Goal: Task Accomplishment & Management: Manage account settings

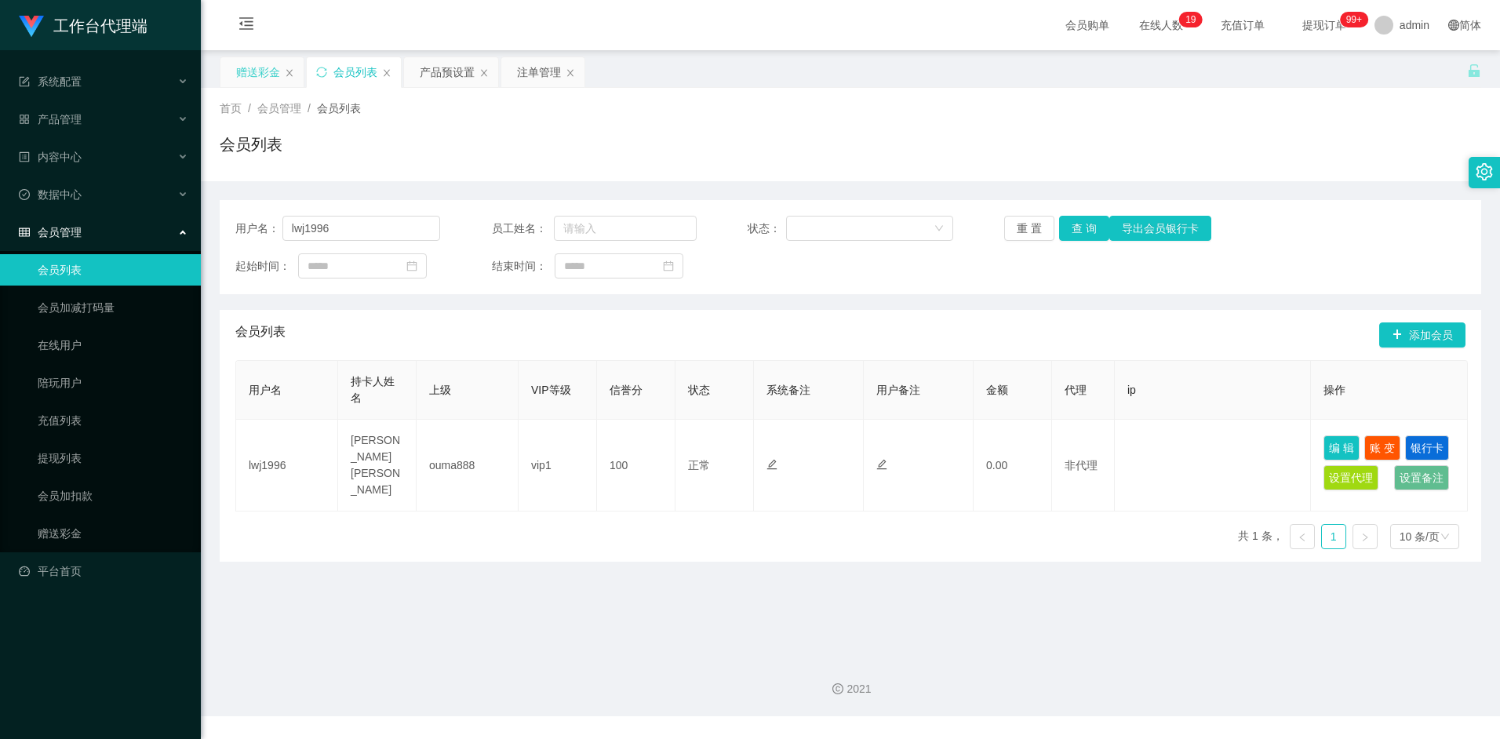
click at [249, 76] on div "赠送彩金" at bounding box center [258, 72] width 44 height 30
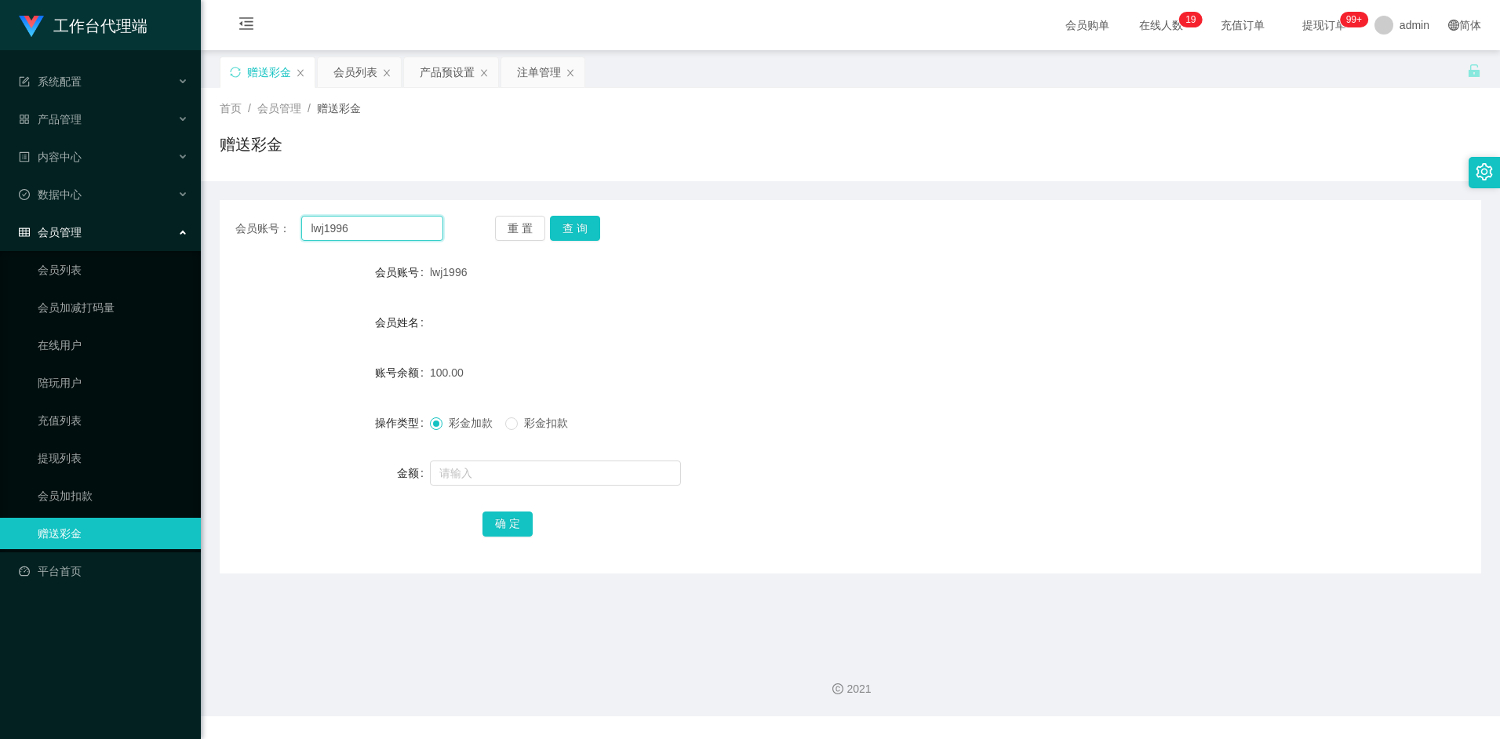
drag, startPoint x: 369, startPoint y: 229, endPoint x: 254, endPoint y: 220, distance: 114.9
click at [254, 220] on div "会员账号： lwj1996" at bounding box center [339, 228] width 208 height 25
paste input "2695758569"
type input "2695758569"
click at [584, 234] on button "查 询" at bounding box center [575, 228] width 50 height 25
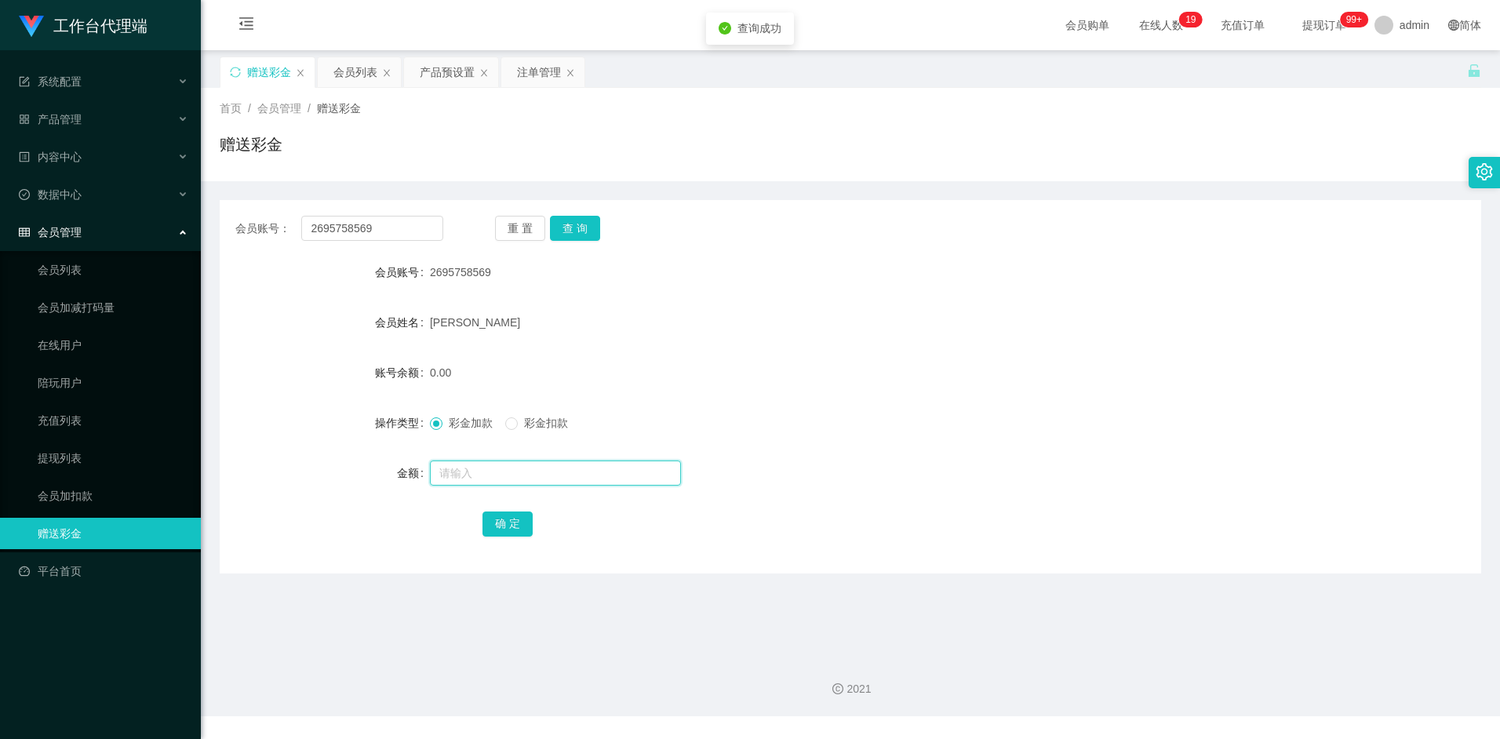
click at [482, 479] on input "text" at bounding box center [555, 472] width 251 height 25
type input "300"
click at [519, 530] on button "确 定" at bounding box center [507, 523] width 50 height 25
click at [395, 231] on input "2695758569" at bounding box center [371, 228] width 141 height 25
click at [562, 225] on button "查 询" at bounding box center [575, 228] width 50 height 25
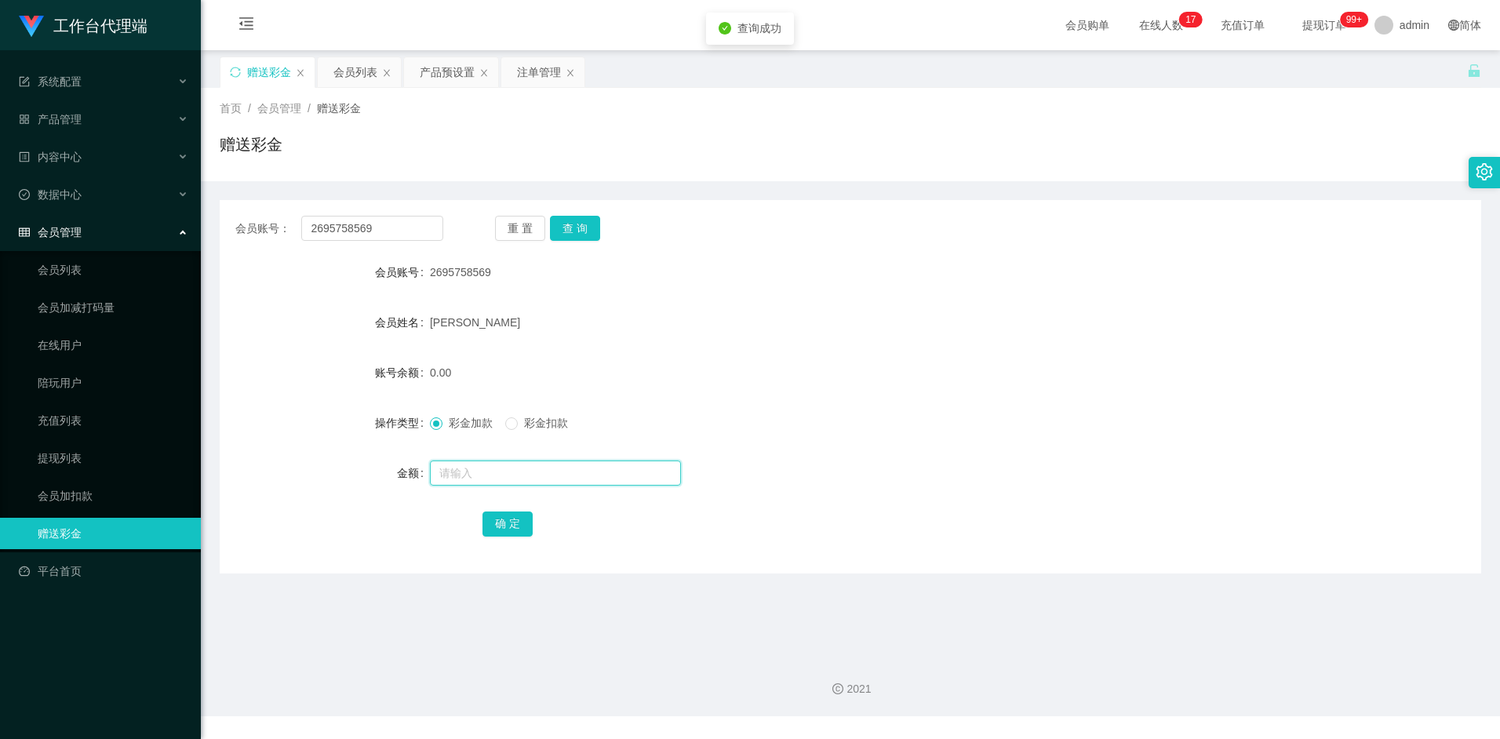
click at [471, 471] on input "text" at bounding box center [555, 472] width 251 height 25
type input "96"
click at [497, 517] on button "确 定" at bounding box center [507, 523] width 50 height 25
click at [573, 235] on button "查 询" at bounding box center [575, 228] width 50 height 25
drag, startPoint x: 684, startPoint y: 309, endPoint x: 832, endPoint y: 278, distance: 151.5
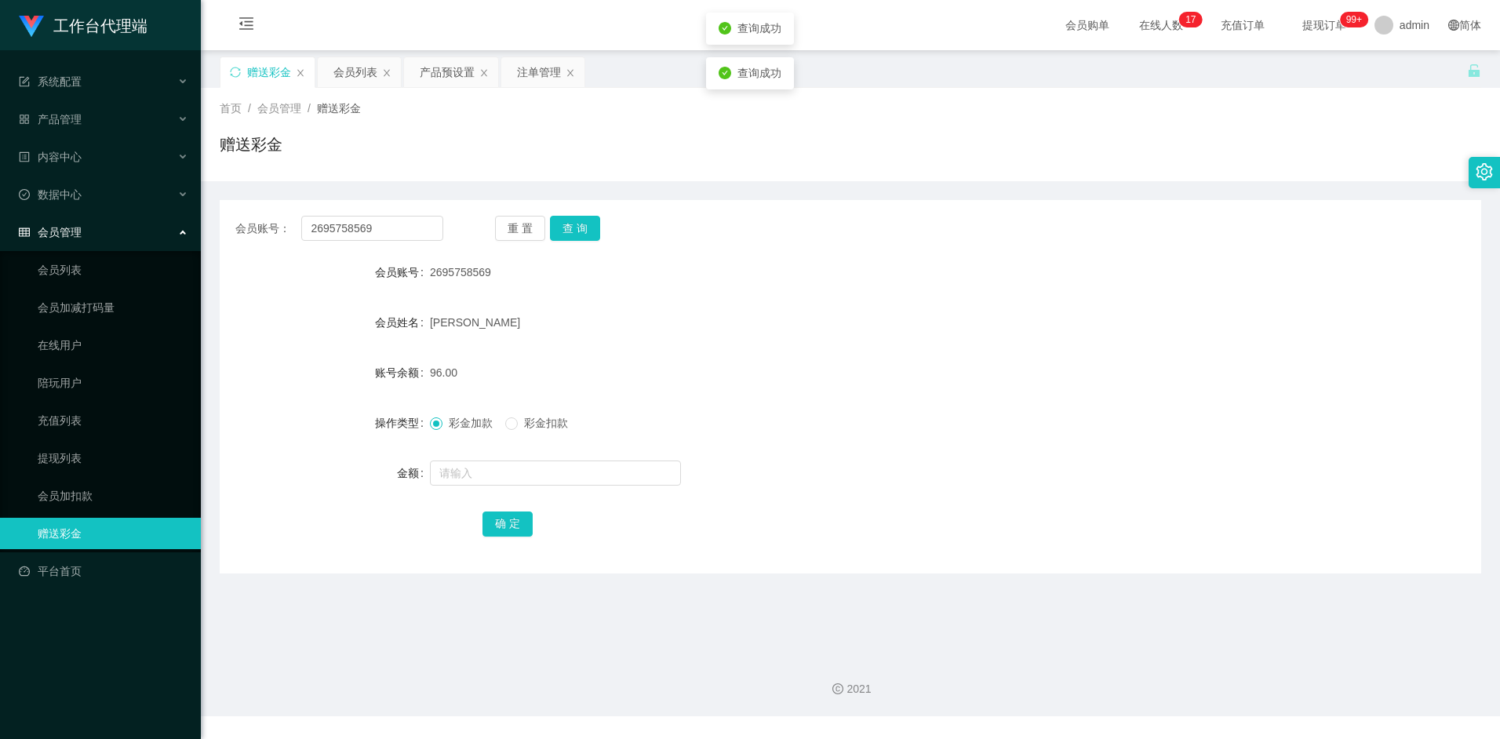
click at [686, 309] on div "[PERSON_NAME]" at bounding box center [798, 322] width 736 height 31
click at [456, 474] on input "text" at bounding box center [555, 472] width 251 height 25
type input "10"
click at [504, 524] on button "确 定" at bounding box center [507, 523] width 50 height 25
drag, startPoint x: 691, startPoint y: 335, endPoint x: 1255, endPoint y: 53, distance: 630.7
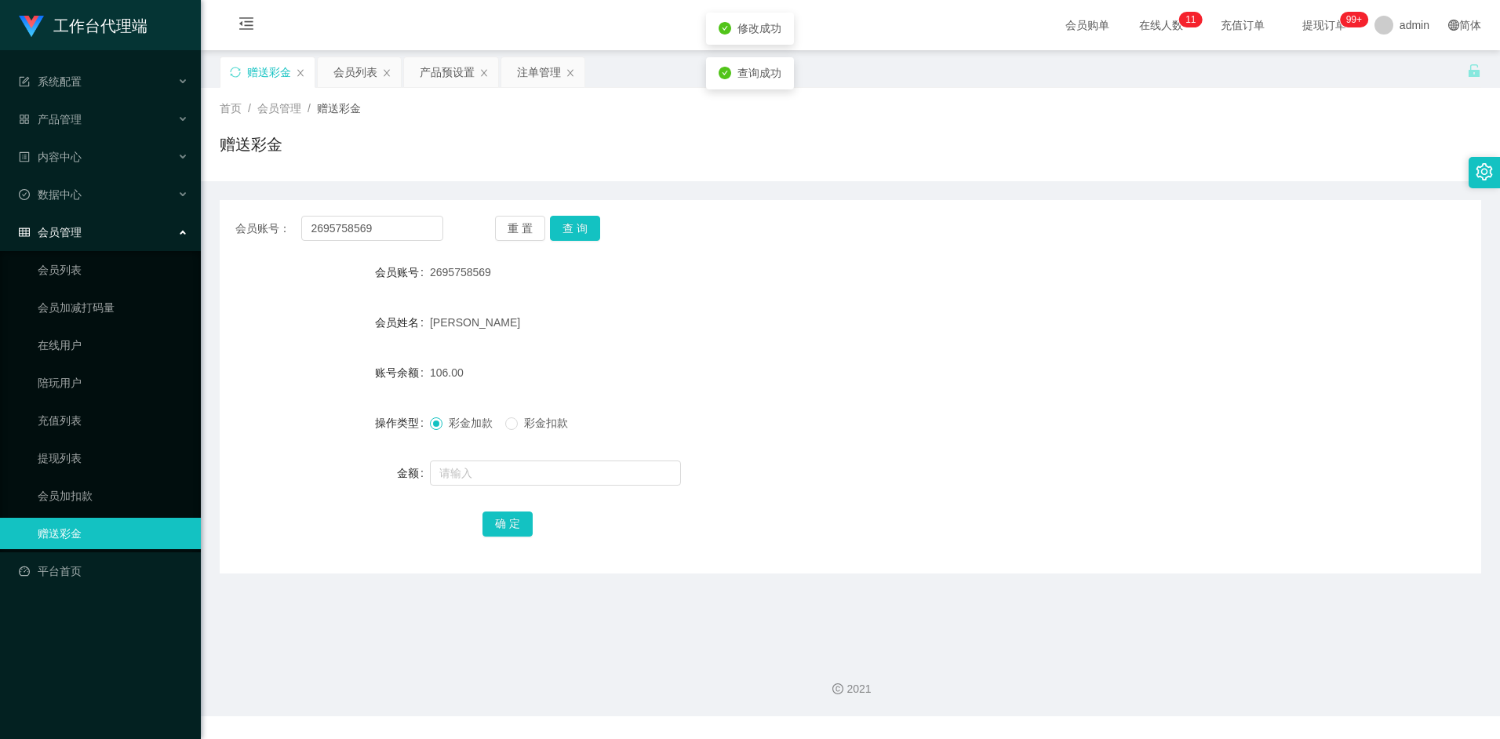
click at [696, 333] on div "[PERSON_NAME]" at bounding box center [798, 322] width 736 height 31
click at [458, 467] on input "text" at bounding box center [555, 472] width 251 height 25
type input "10"
click at [510, 535] on button "确 定" at bounding box center [507, 523] width 50 height 25
click at [581, 231] on button "查 询" at bounding box center [575, 228] width 50 height 25
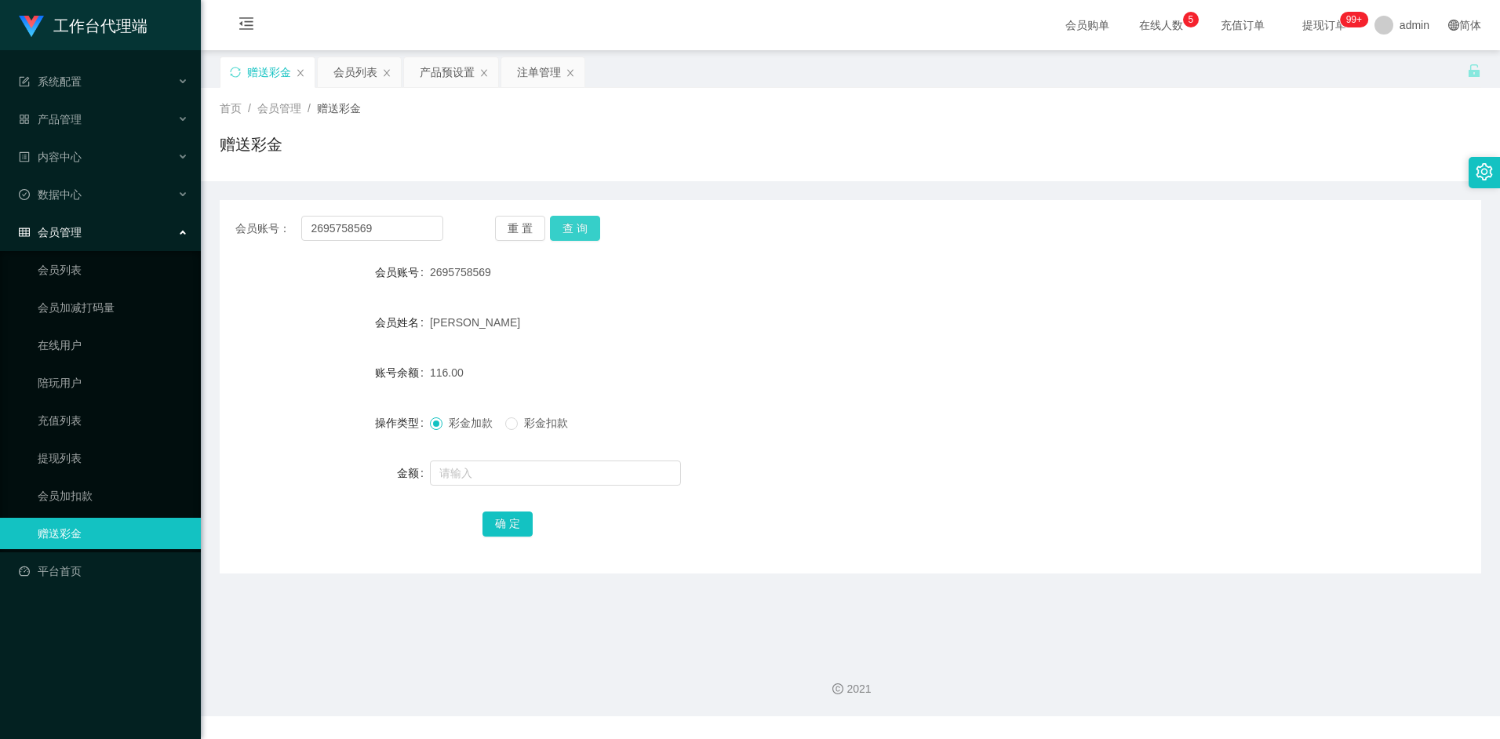
click at [585, 232] on button "查 询" at bounding box center [575, 228] width 50 height 25
drag, startPoint x: 375, startPoint y: 224, endPoint x: 278, endPoint y: 225, distance: 97.3
click at [278, 225] on div "会员账号： 2695758569" at bounding box center [339, 228] width 208 height 25
click at [356, 72] on div "会员列表" at bounding box center [355, 72] width 44 height 30
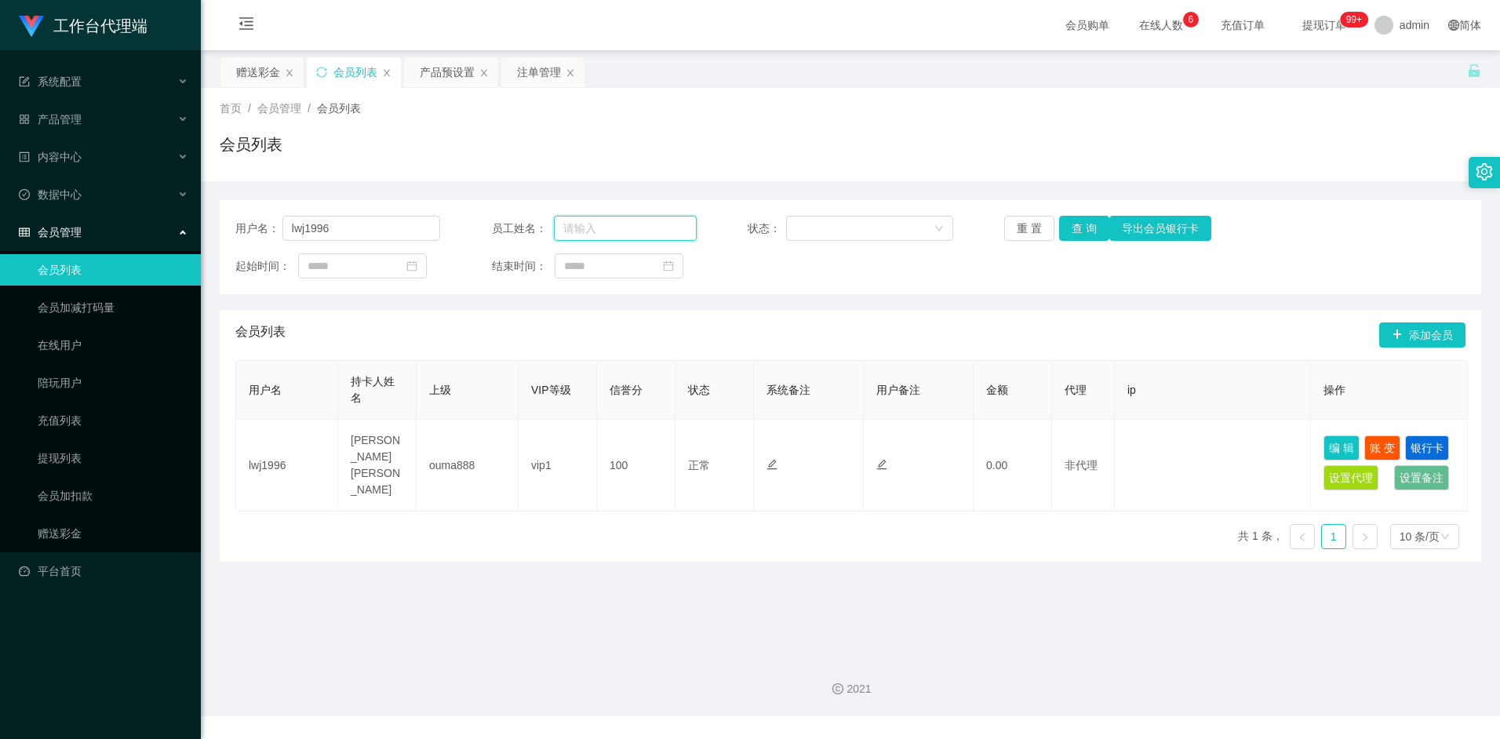
click at [621, 231] on input "text" at bounding box center [625, 228] width 143 height 25
click at [478, 326] on div "会员列表 添加会员" at bounding box center [850, 335] width 1230 height 50
click at [67, 450] on link "提现列表" at bounding box center [113, 457] width 151 height 31
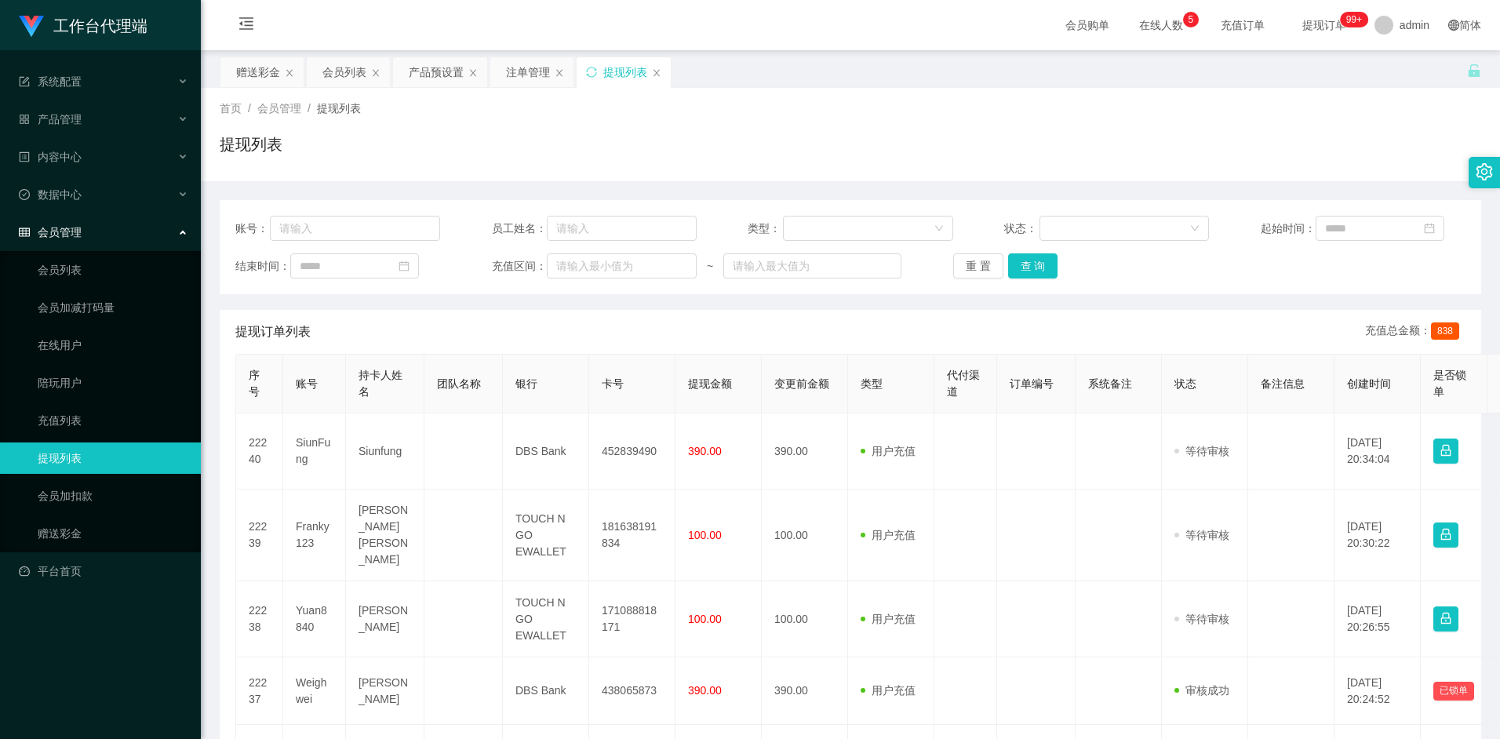
click at [585, 245] on div "账号： 员工姓名： 类型： 状态： 起始时间： 结束时间： 充值区间： ~ 重 置 查 询" at bounding box center [850, 247] width 1261 height 94
click at [586, 235] on input "text" at bounding box center [622, 228] width 150 height 25
click at [581, 234] on input "text" at bounding box center [622, 228] width 150 height 25
type input "6122770"
click at [1029, 270] on button "查 询" at bounding box center [1033, 265] width 50 height 25
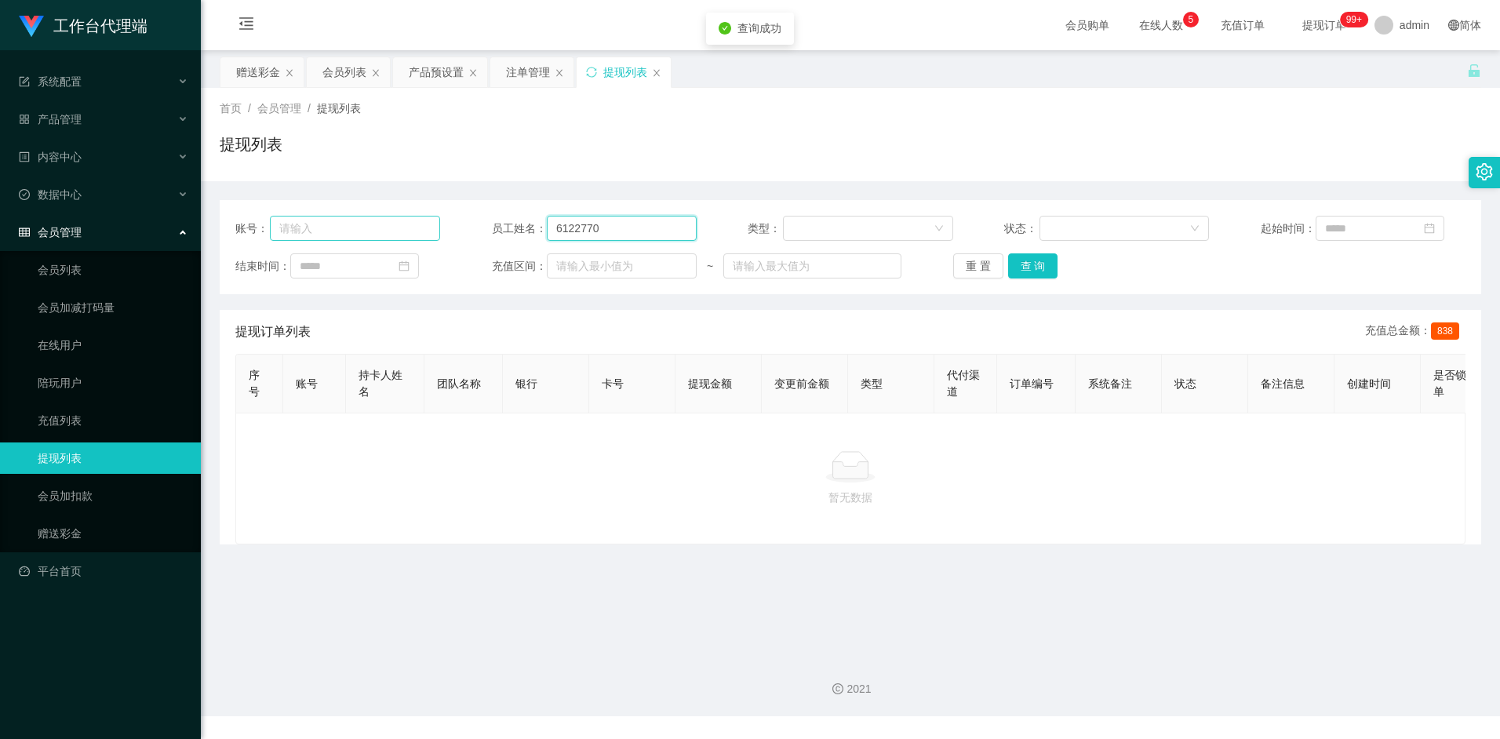
drag, startPoint x: 632, startPoint y: 231, endPoint x: 420, endPoint y: 224, distance: 212.6
click at [420, 224] on div "账号： 员工姓名： 6122770 类型： 状态： 起始时间：" at bounding box center [850, 228] width 1230 height 25
click at [682, 330] on div "提现订单列表 充值总金额： 838" at bounding box center [850, 332] width 1230 height 44
click at [542, 174] on div "首页 / 会员管理 / 提现列表 / 提现列表" at bounding box center [850, 134] width 1299 height 93
click at [351, 80] on div "会员列表" at bounding box center [344, 72] width 44 height 30
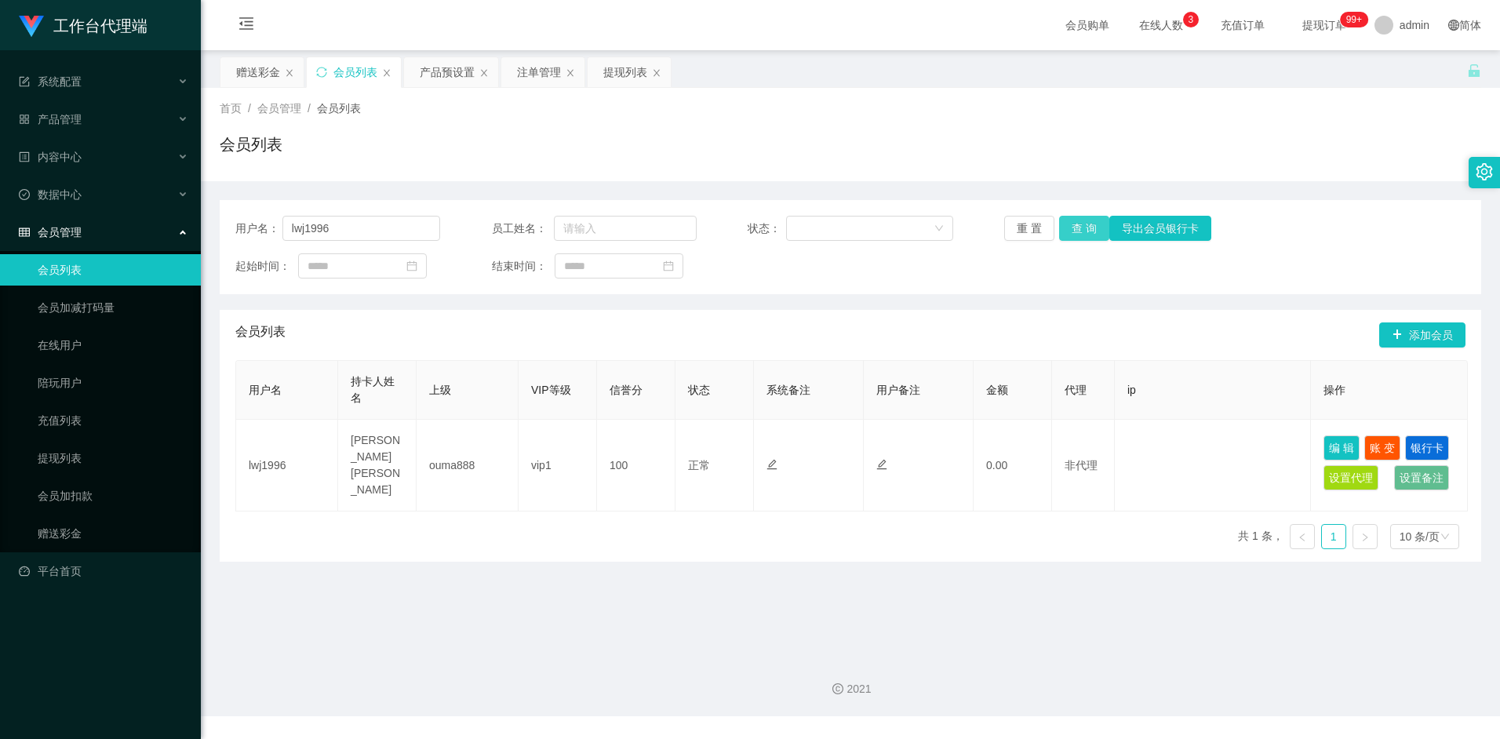
click at [1082, 227] on button "查 询" at bounding box center [1084, 228] width 50 height 25
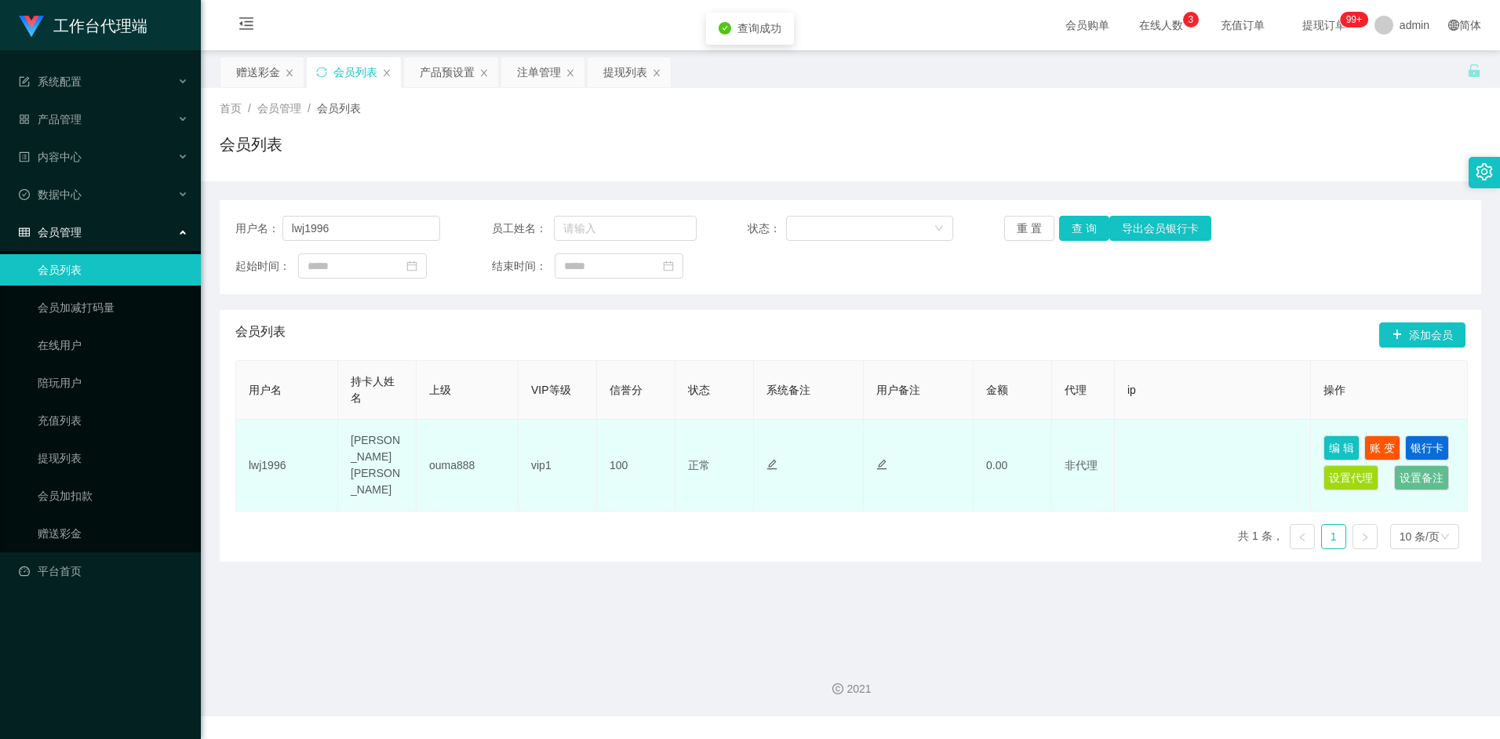
click at [464, 463] on td "ouma888" at bounding box center [467, 466] width 102 height 92
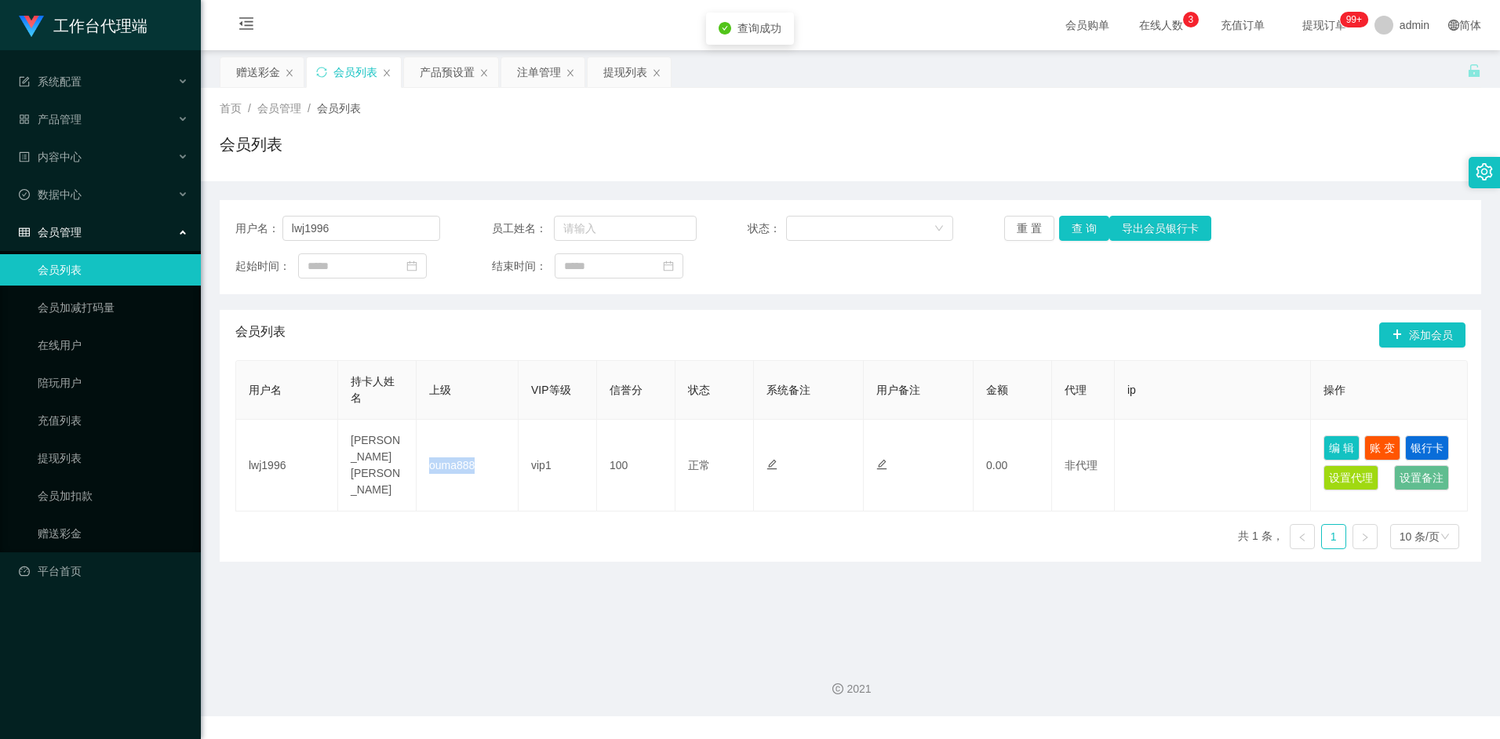
copy td "ouma888"
click at [615, 75] on div "提现列表" at bounding box center [625, 72] width 44 height 30
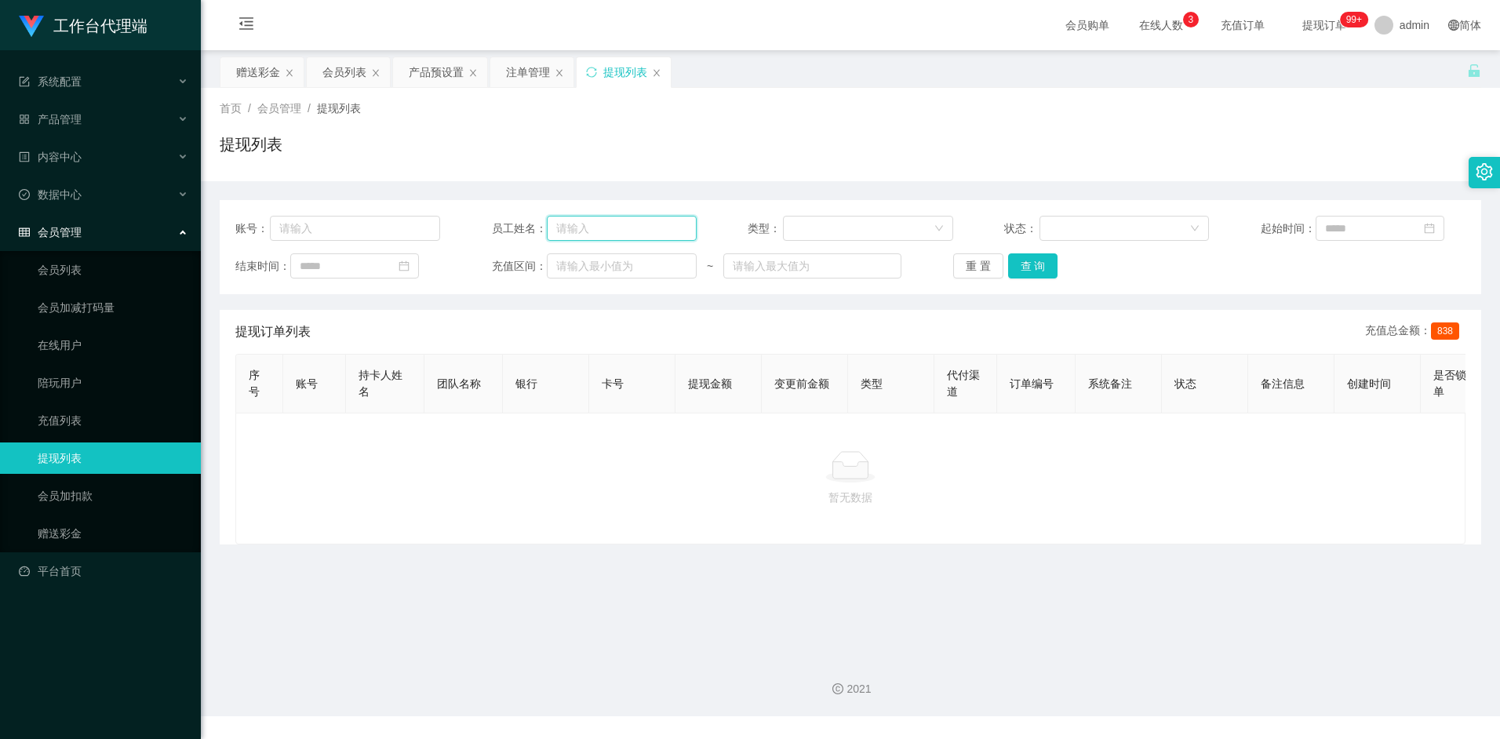
click at [583, 227] on input "text" at bounding box center [622, 228] width 150 height 25
paste input "ouma888"
drag, startPoint x: 1031, startPoint y: 275, endPoint x: 1031, endPoint y: 289, distance: 14.1
click at [1031, 275] on button "查 询" at bounding box center [1033, 265] width 50 height 25
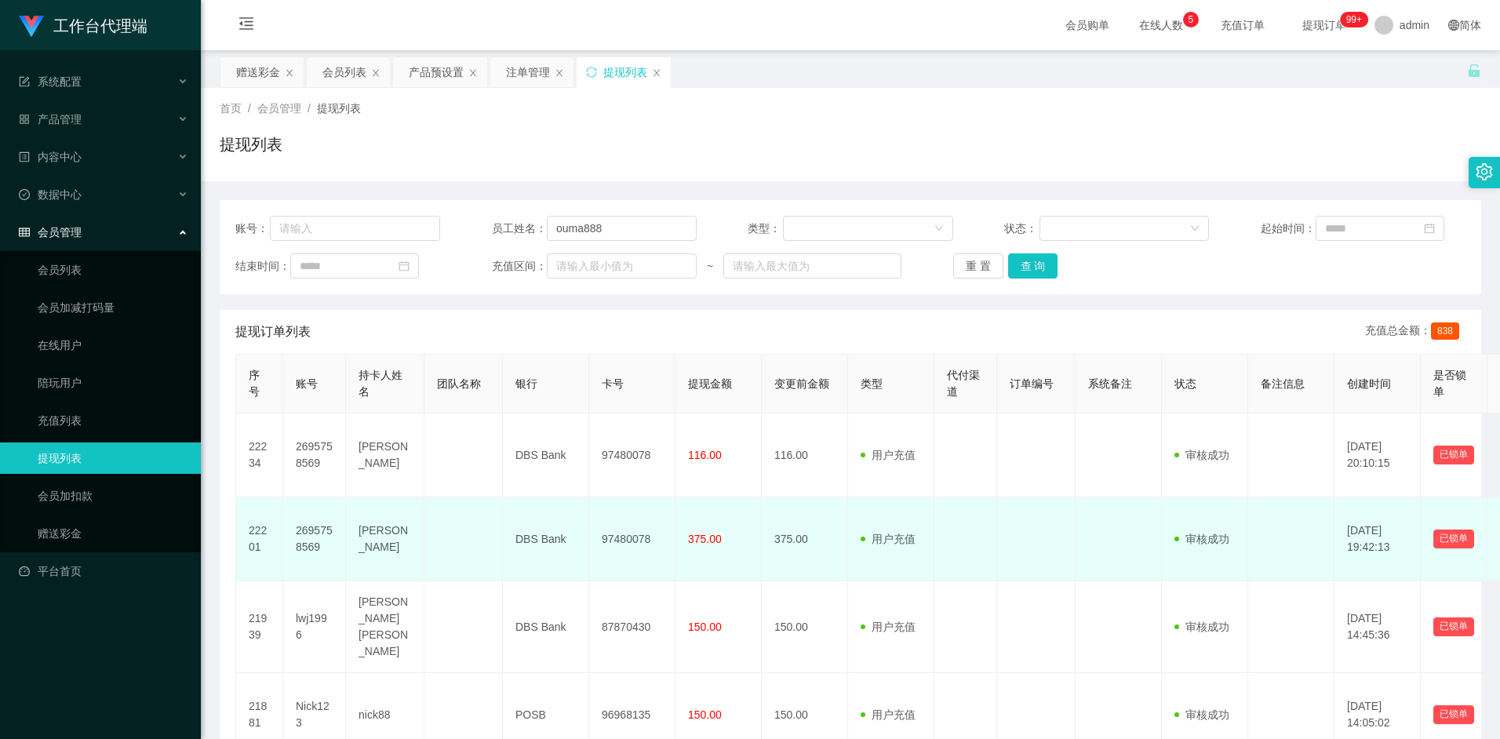
click at [376, 536] on td "[PERSON_NAME]" at bounding box center [385, 539] width 78 height 84
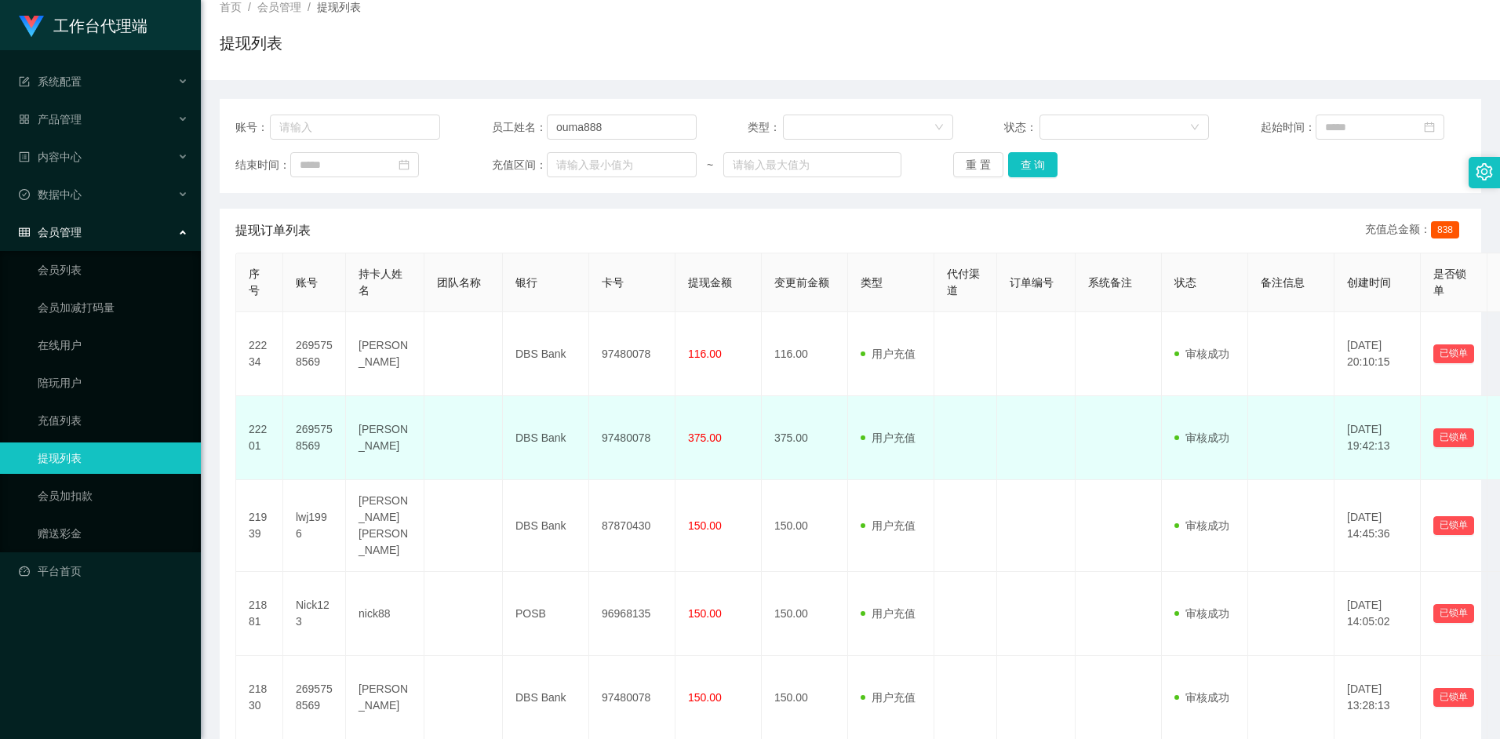
scroll to position [111, 0]
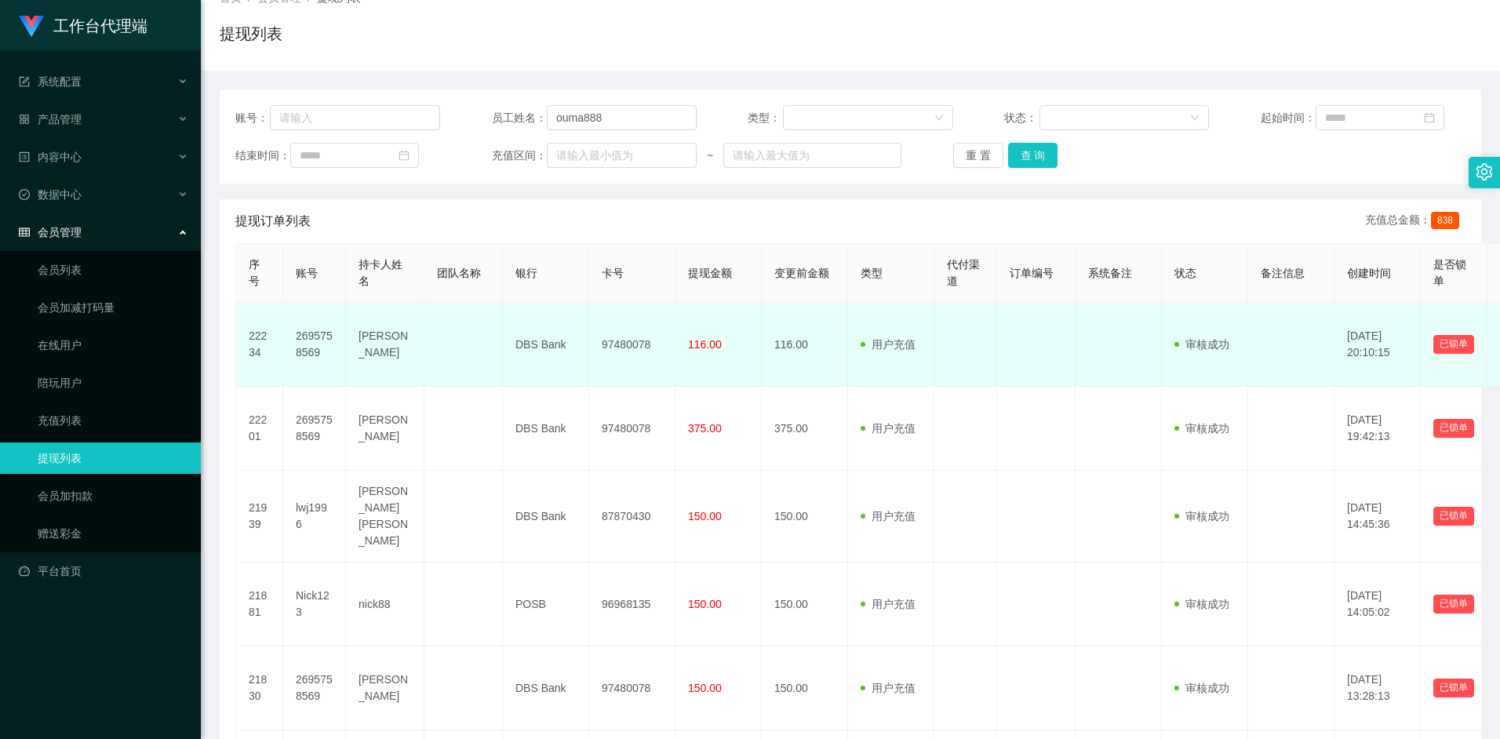
click at [311, 333] on td "2695758569" at bounding box center [314, 345] width 63 height 84
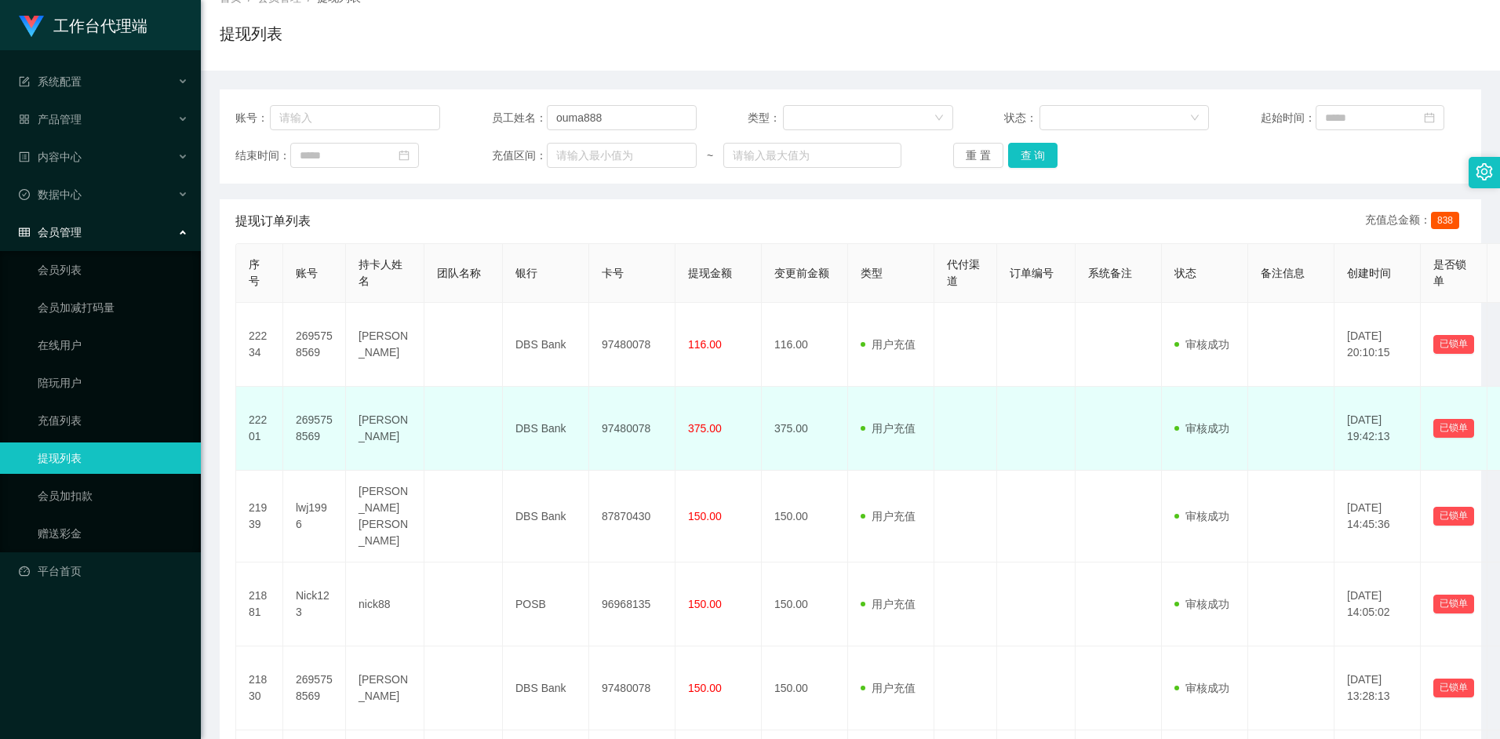
click at [786, 449] on td "375.00" at bounding box center [805, 429] width 86 height 84
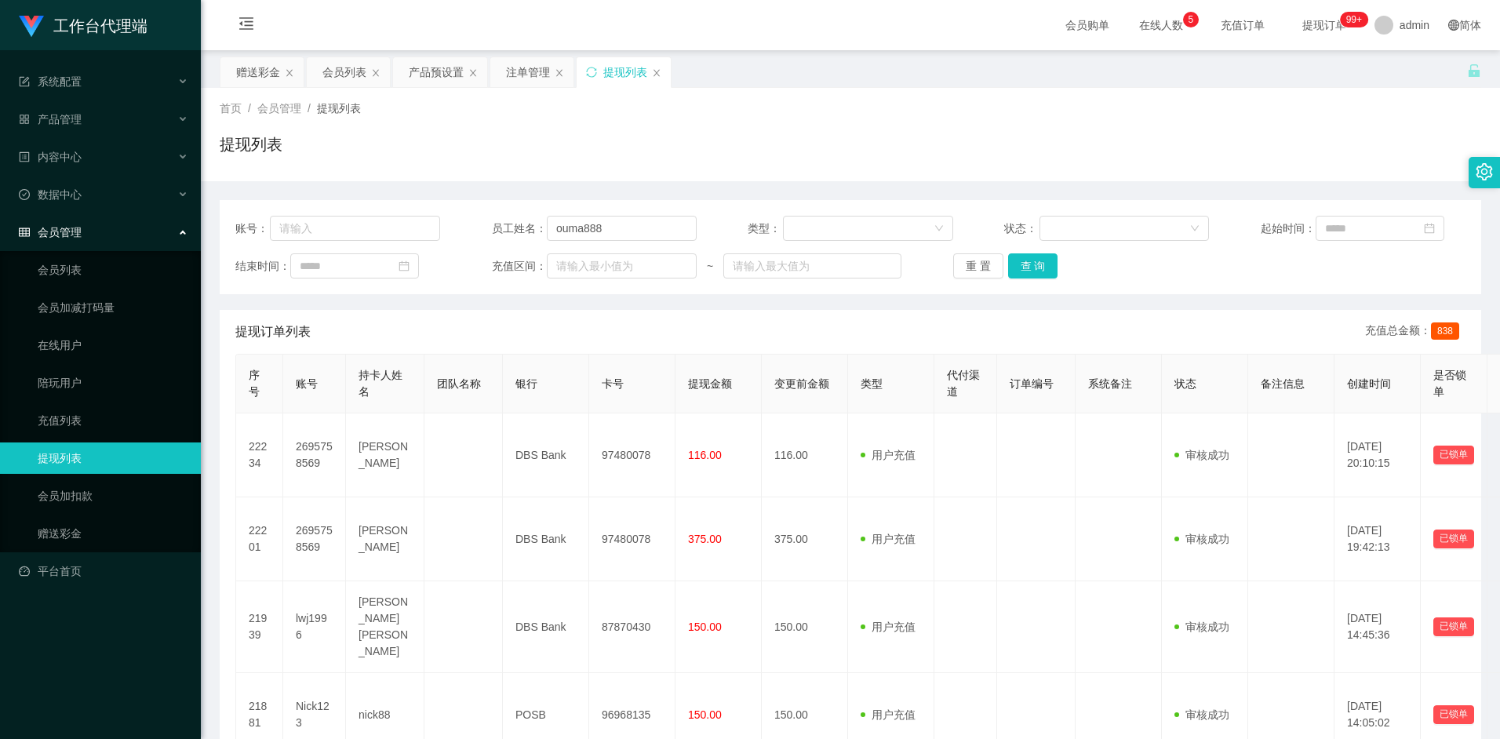
scroll to position [0, 0]
click at [617, 231] on input "ouma888" at bounding box center [622, 228] width 150 height 25
click at [1038, 272] on button "查 询" at bounding box center [1033, 265] width 50 height 25
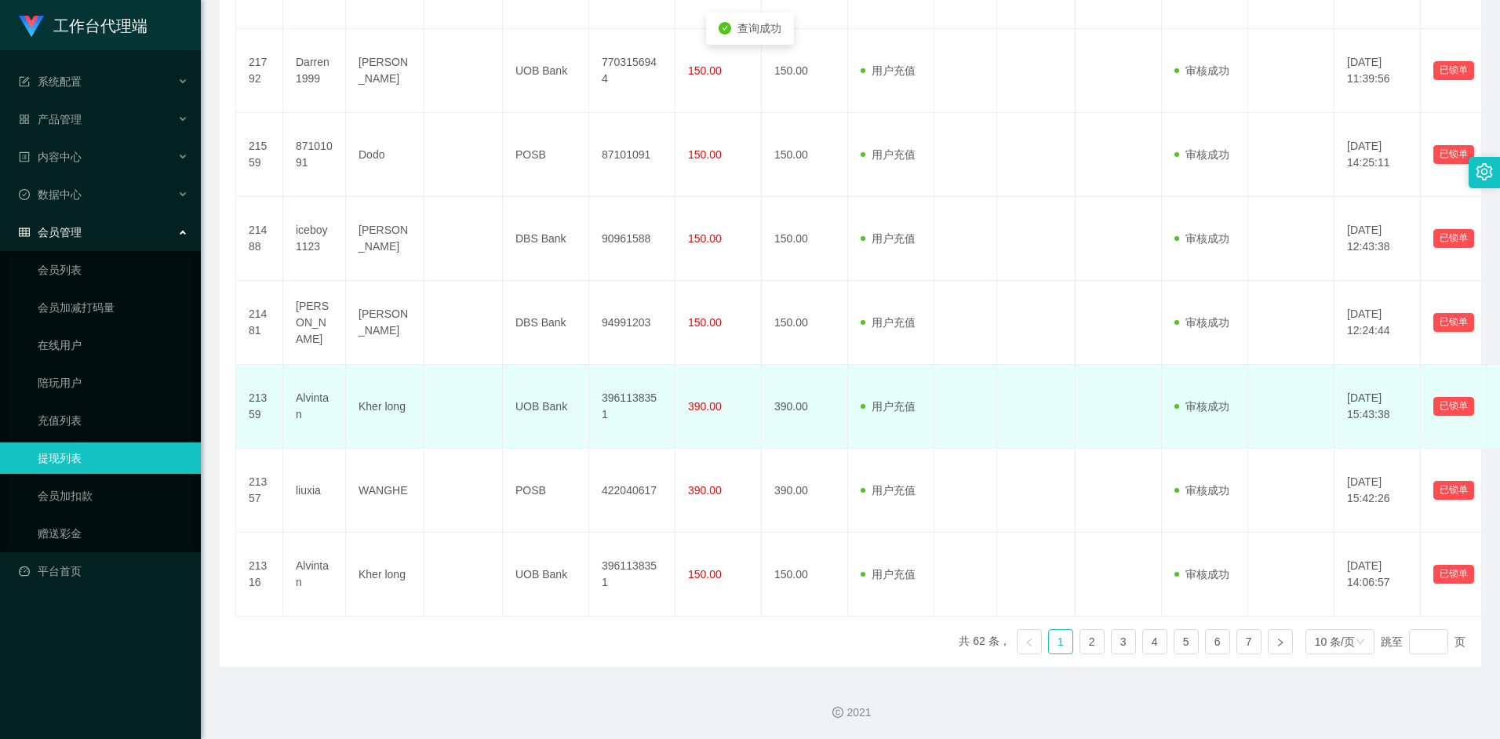
scroll to position [637, 0]
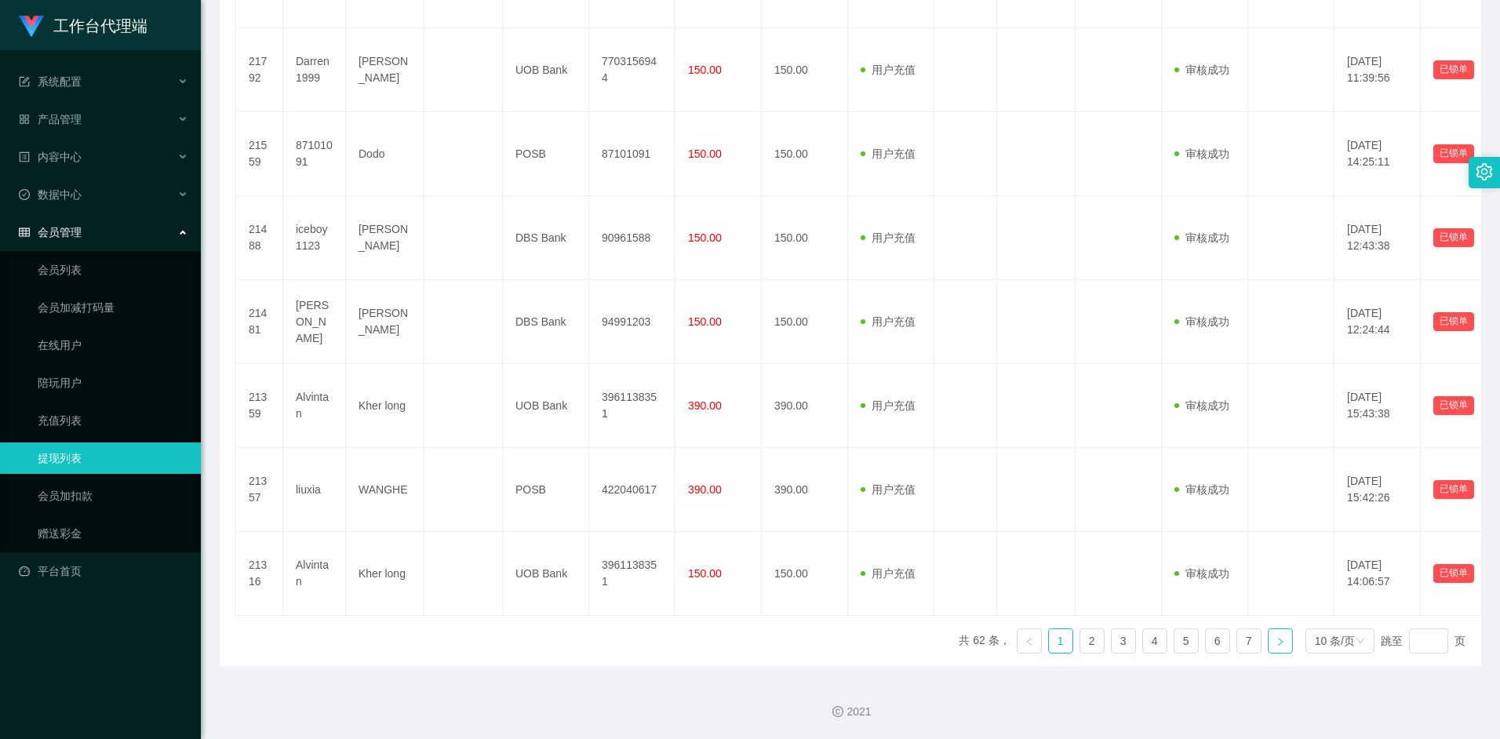
click at [1278, 643] on icon "图标: right" at bounding box center [1280, 641] width 5 height 8
click at [1239, 650] on link "7" at bounding box center [1249, 641] width 24 height 24
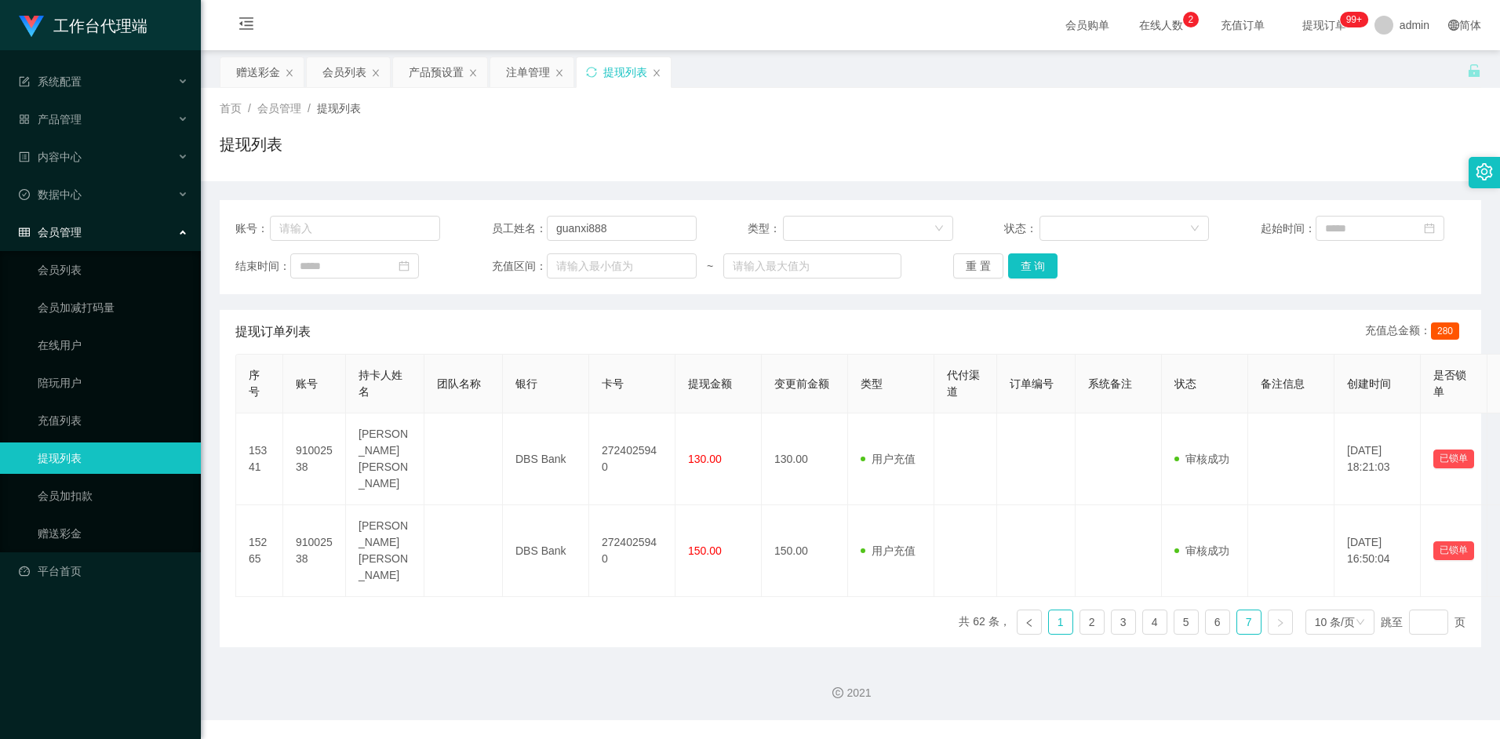
click at [1058, 613] on link "1" at bounding box center [1061, 622] width 24 height 24
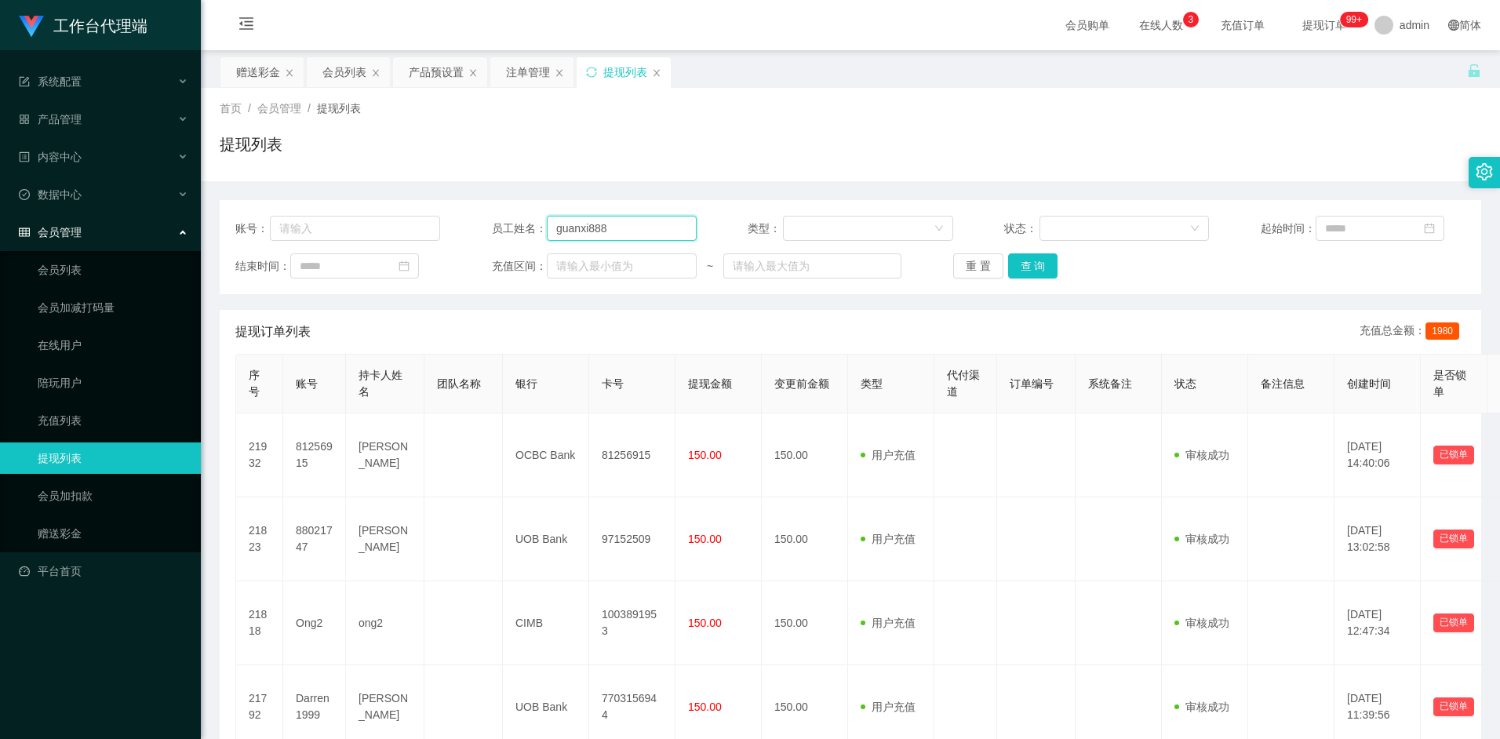
drag, startPoint x: 606, startPoint y: 231, endPoint x: 532, endPoint y: 227, distance: 74.6
click at [532, 227] on div "员工姓名： guanxi888" at bounding box center [594, 228] width 205 height 25
type input "ouma888"
click at [1060, 264] on div "重 置 查 询" at bounding box center [1055, 265] width 205 height 25
click at [1049, 267] on button "查 询" at bounding box center [1033, 265] width 50 height 25
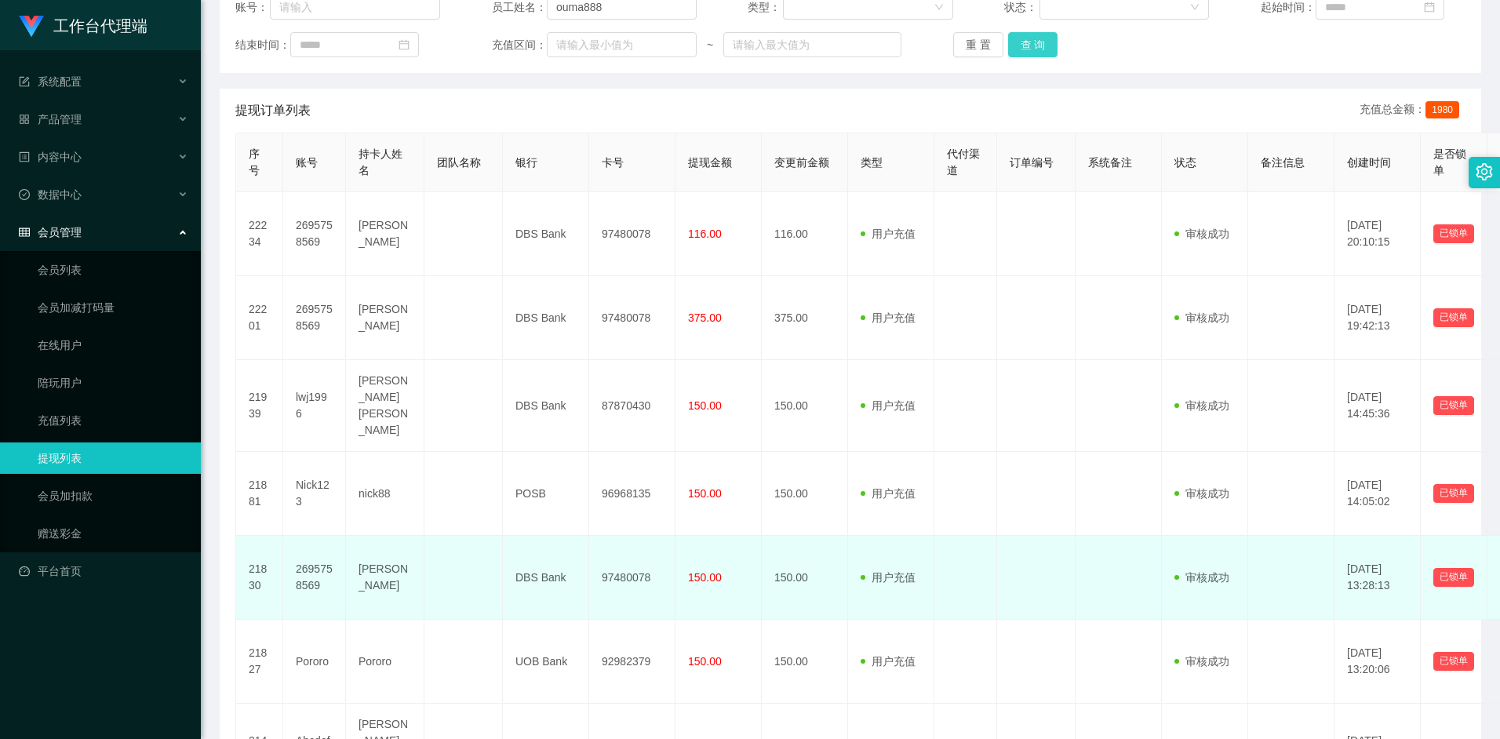
scroll to position [111, 0]
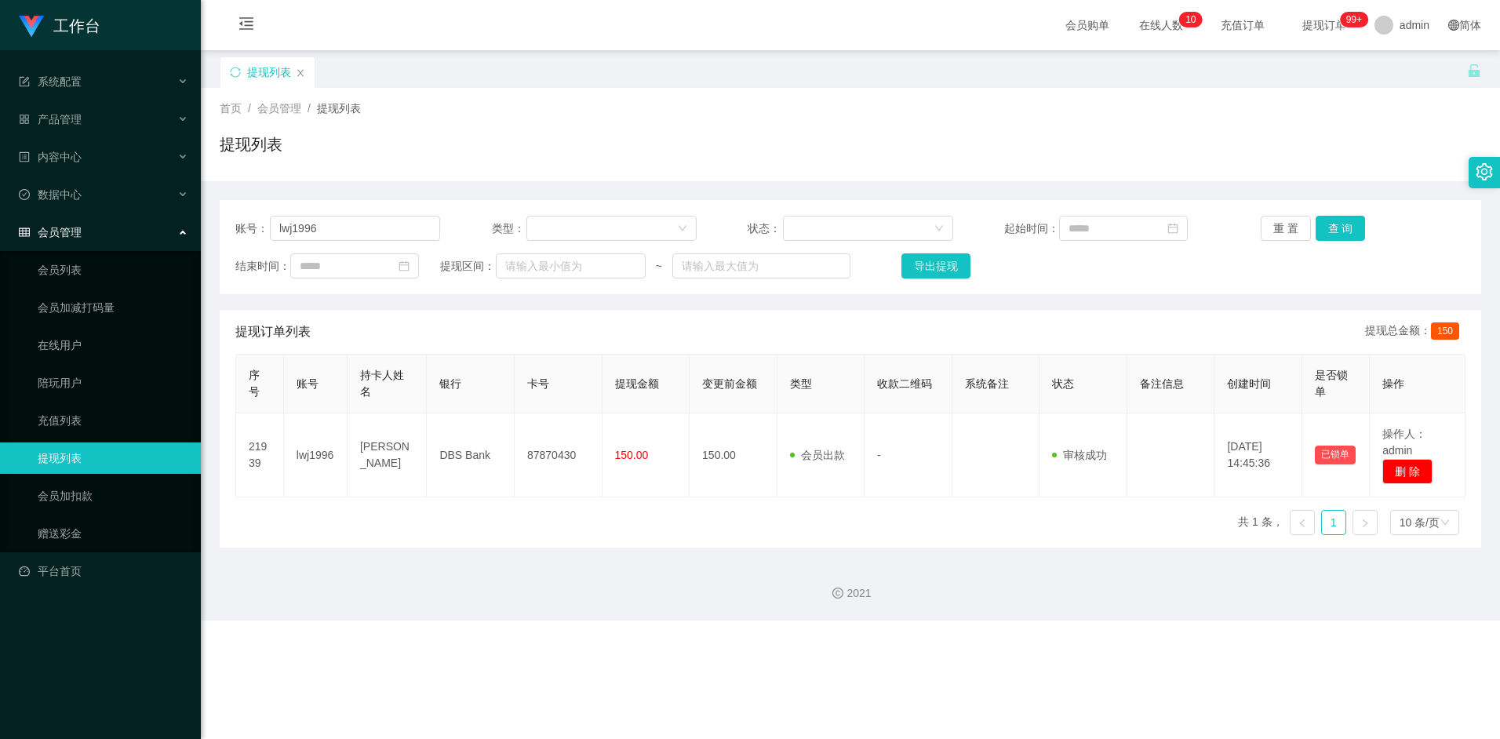
click at [358, 224] on input "lwj1996" at bounding box center [355, 228] width 170 height 25
type input "2695758569"
click at [1332, 227] on button "查 询" at bounding box center [1340, 228] width 50 height 25
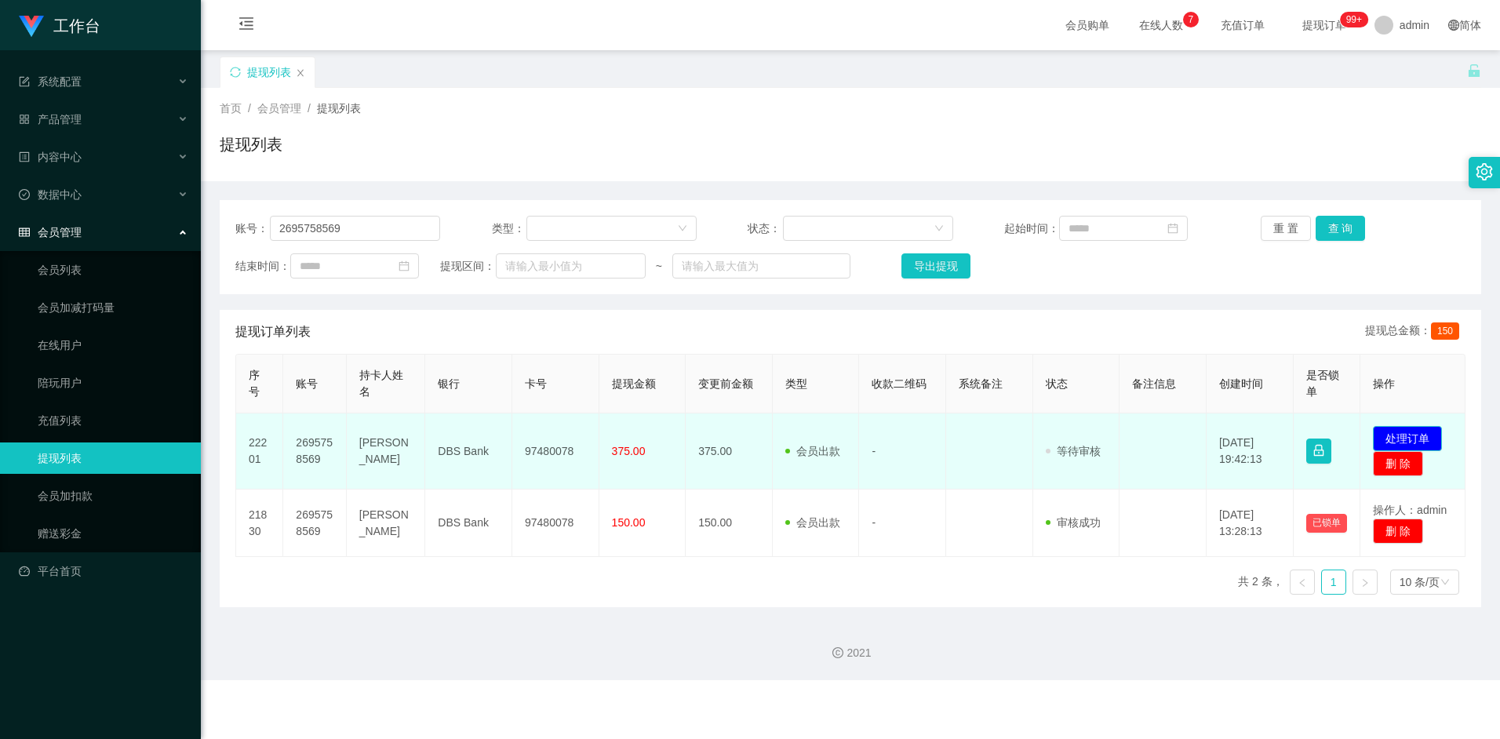
click at [1398, 433] on button "处理订单" at bounding box center [1407, 438] width 69 height 25
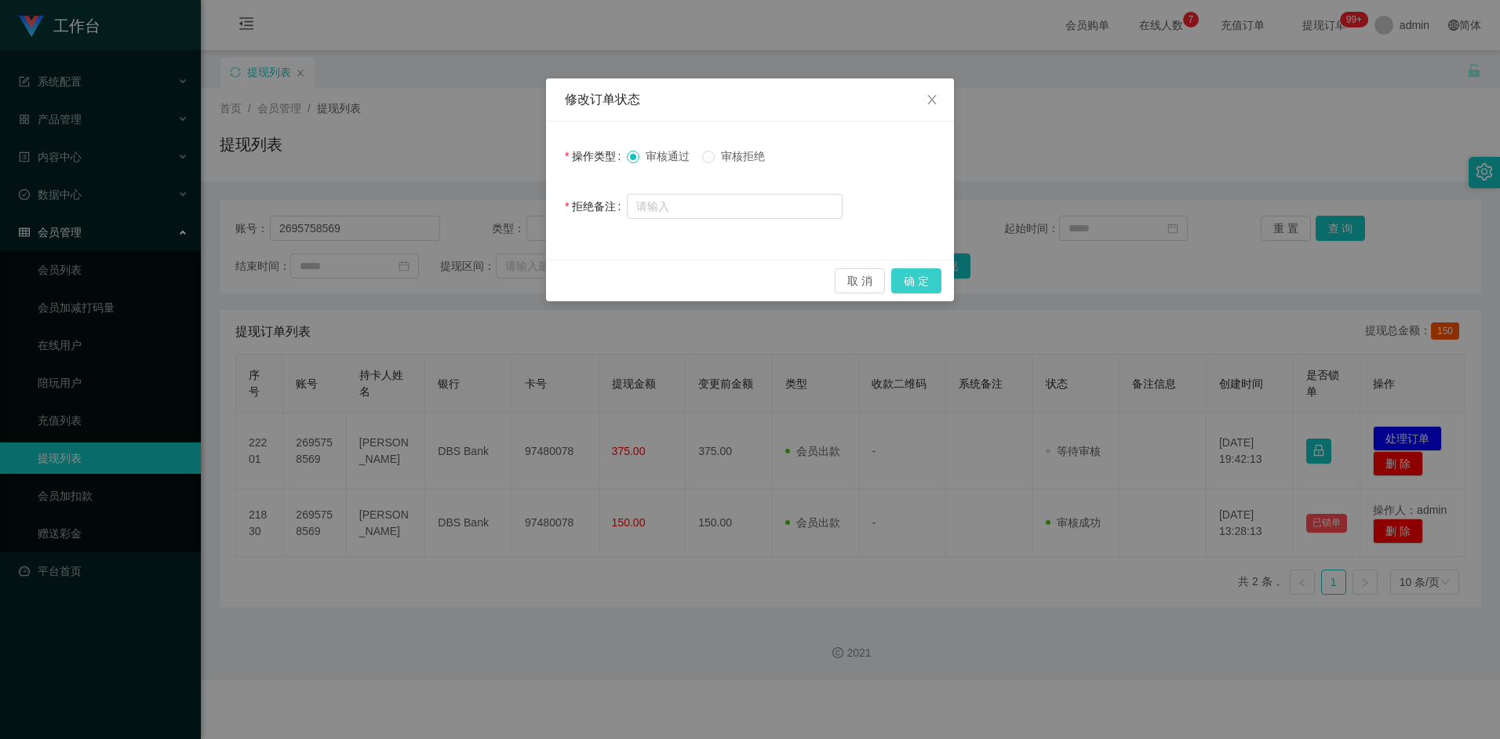
click at [926, 275] on button "确 定" at bounding box center [916, 280] width 50 height 25
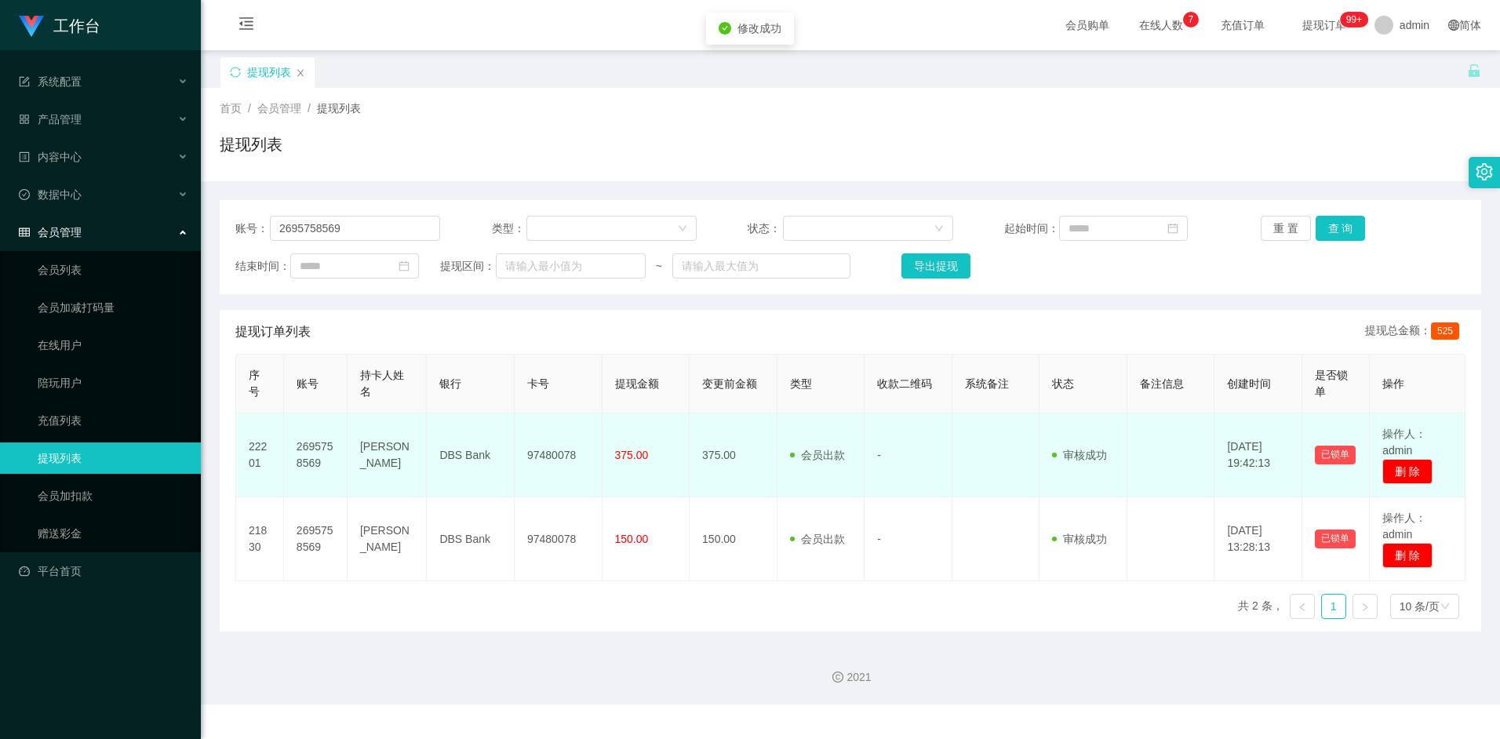
click at [562, 456] on td "97480078" at bounding box center [559, 455] width 88 height 84
copy td "97480078"
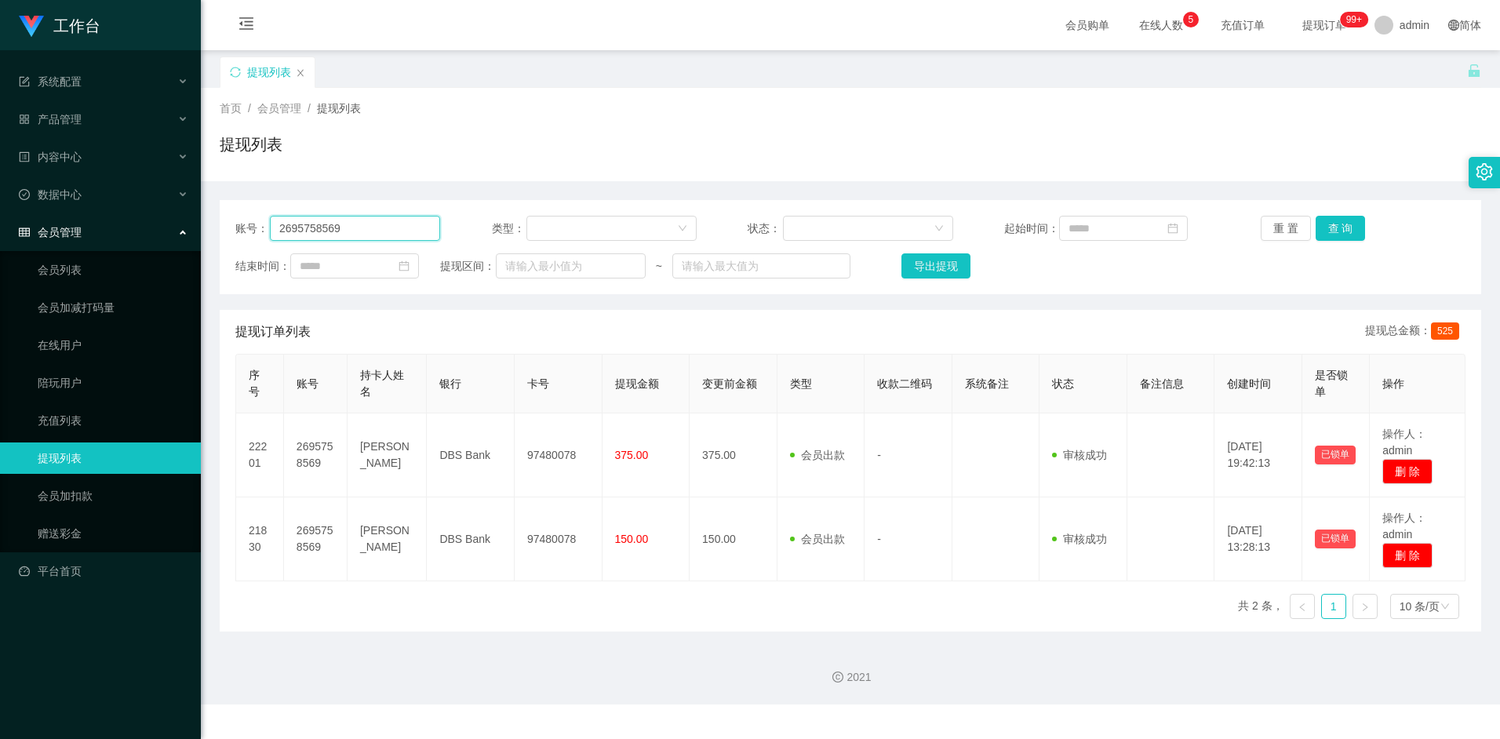
click at [403, 225] on input "2695758569" at bounding box center [355, 228] width 170 height 25
click at [1334, 222] on button "查 询" at bounding box center [1340, 228] width 50 height 25
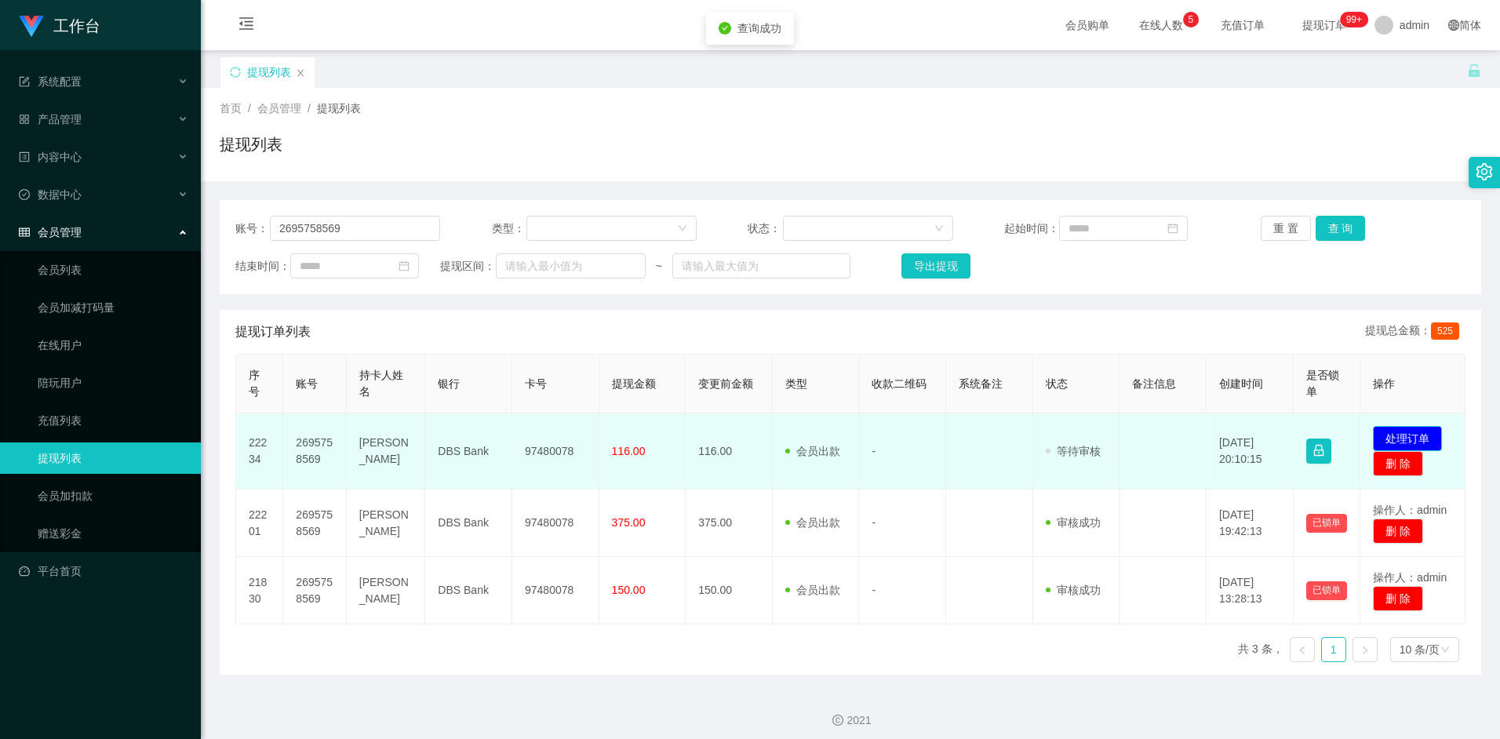
click at [1415, 432] on button "处理订单" at bounding box center [1407, 438] width 69 height 25
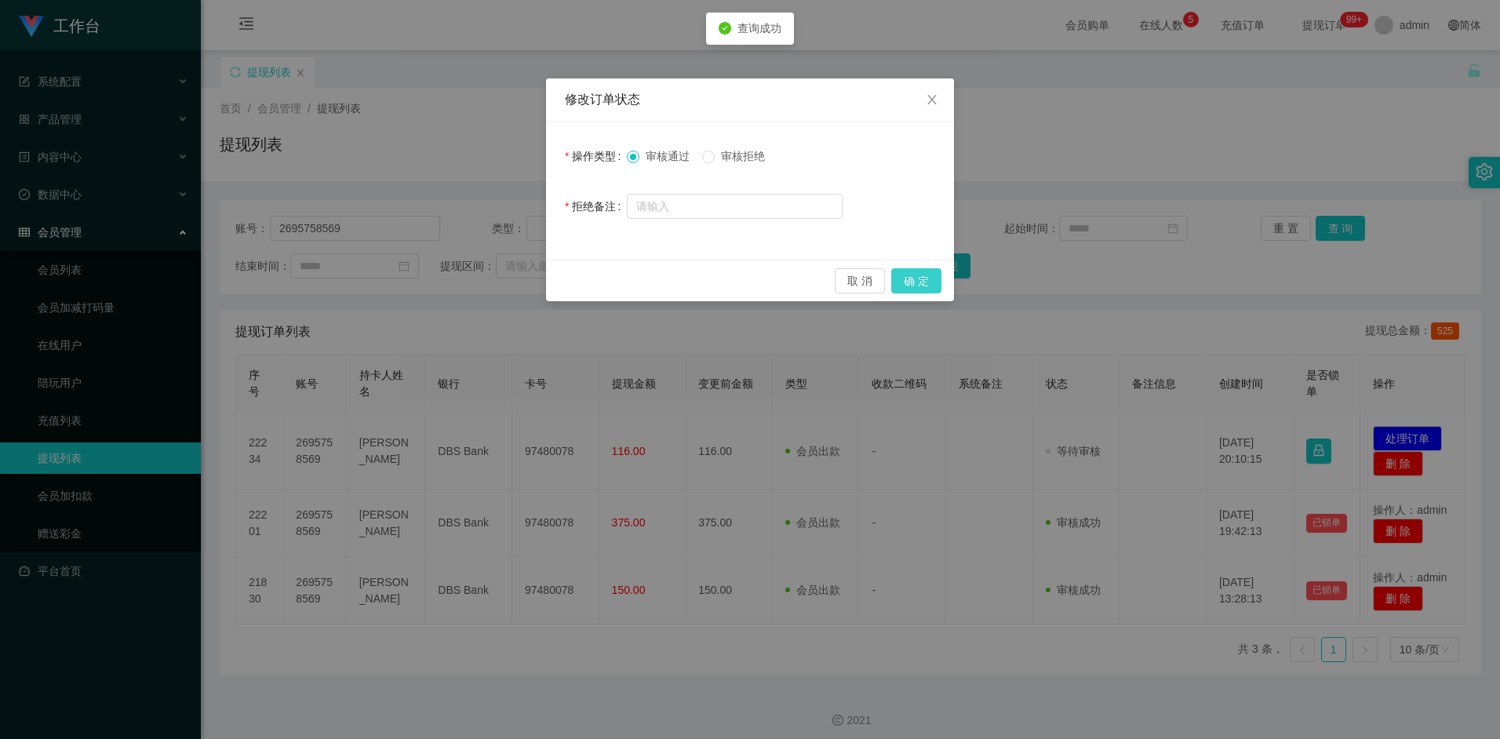
click at [909, 284] on button "确 定" at bounding box center [916, 280] width 50 height 25
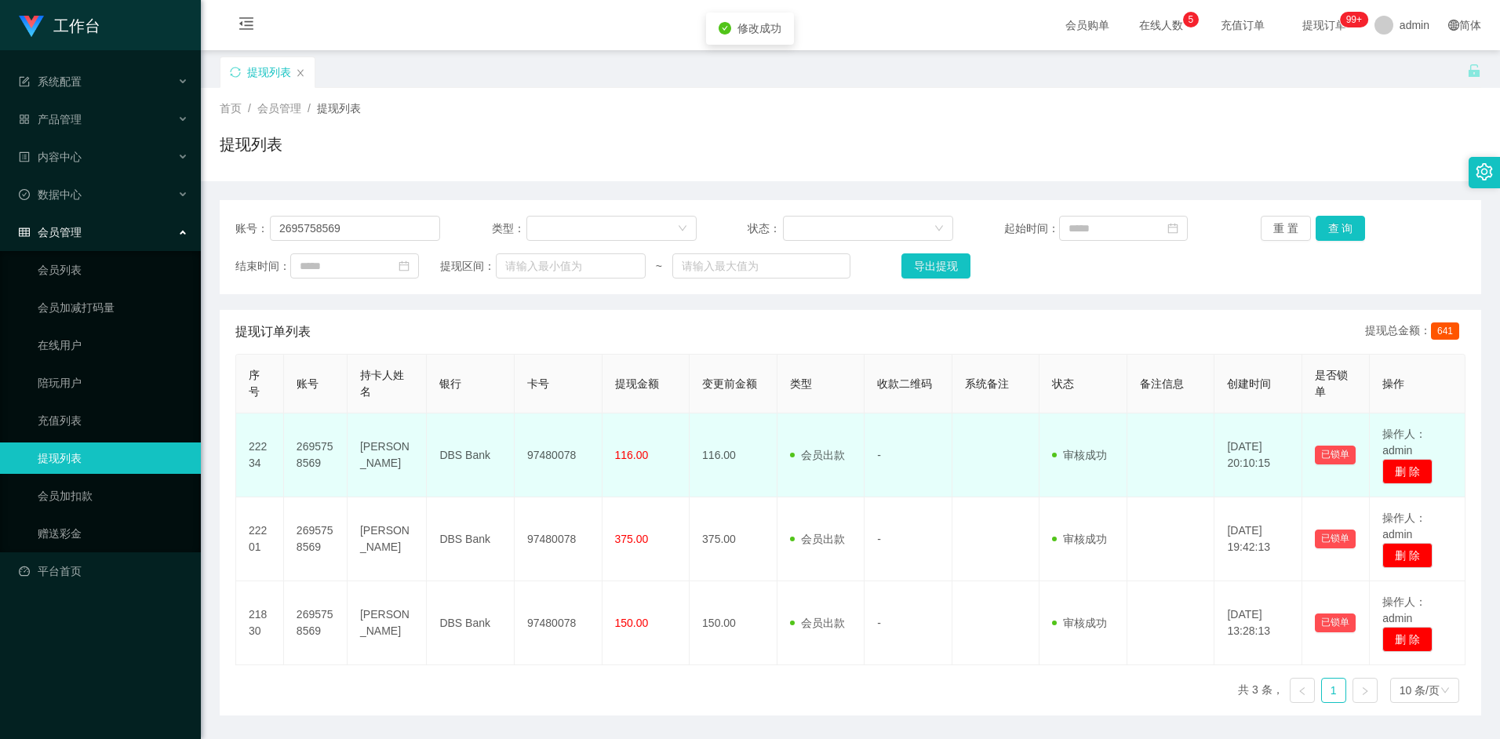
click at [550, 453] on td "97480078" at bounding box center [559, 455] width 88 height 84
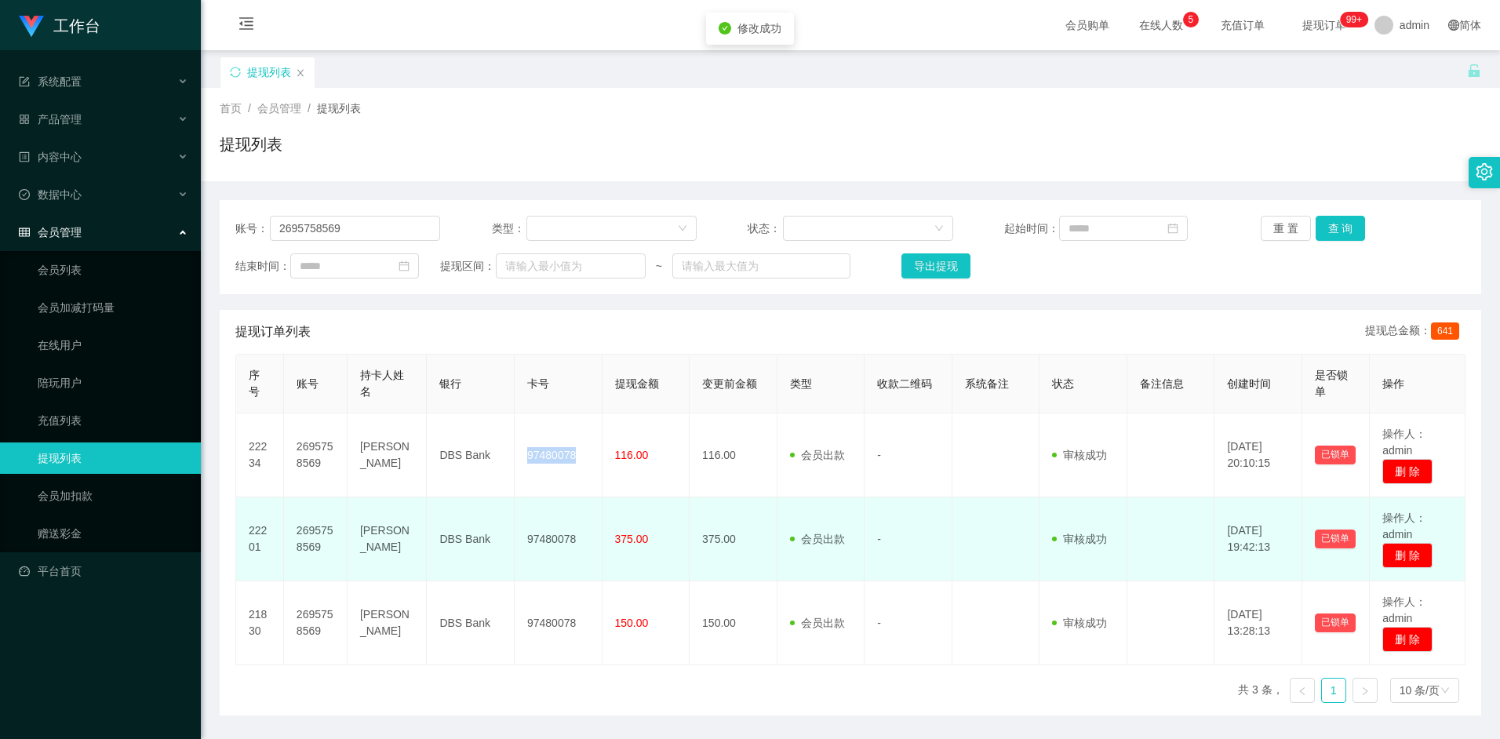
copy td "97480078"
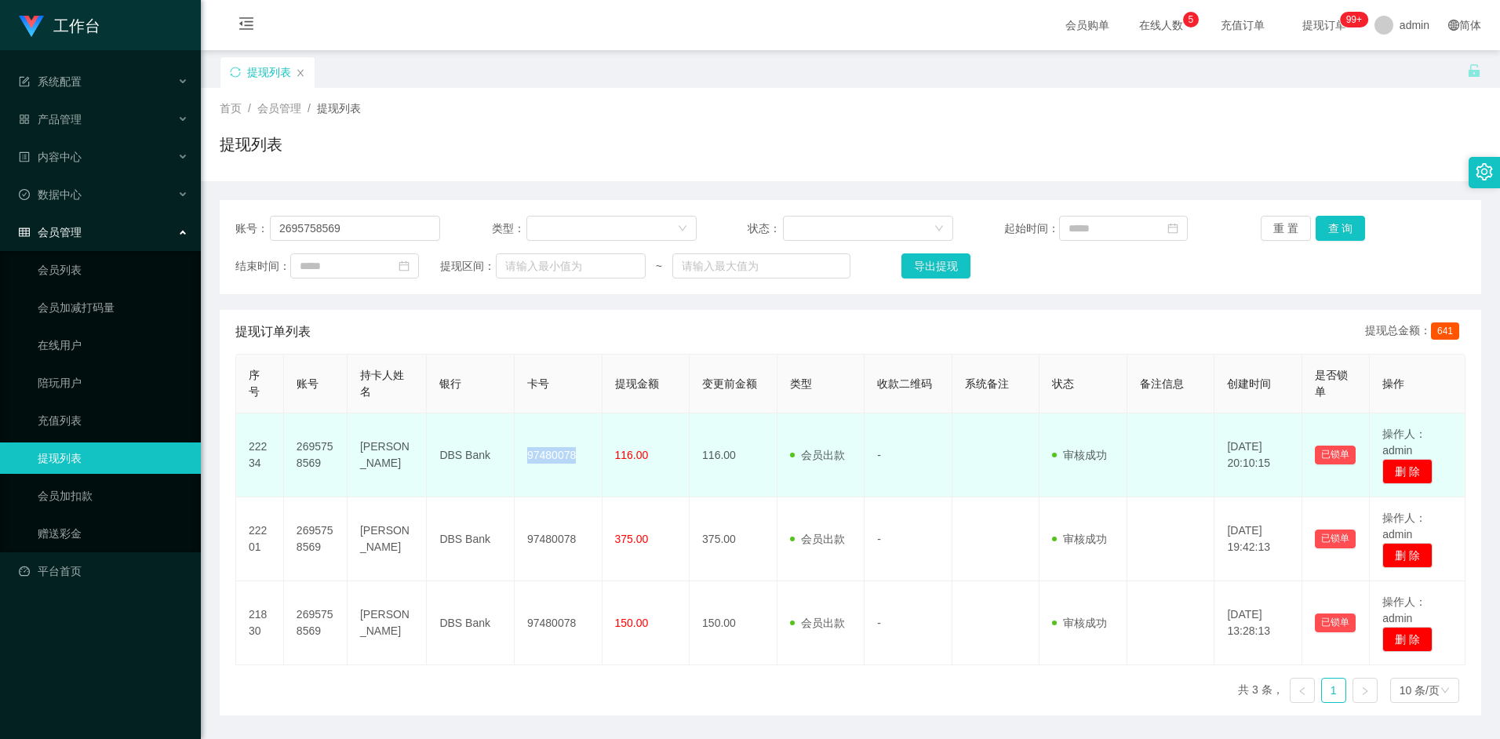
click at [547, 460] on td "97480078" at bounding box center [559, 455] width 88 height 84
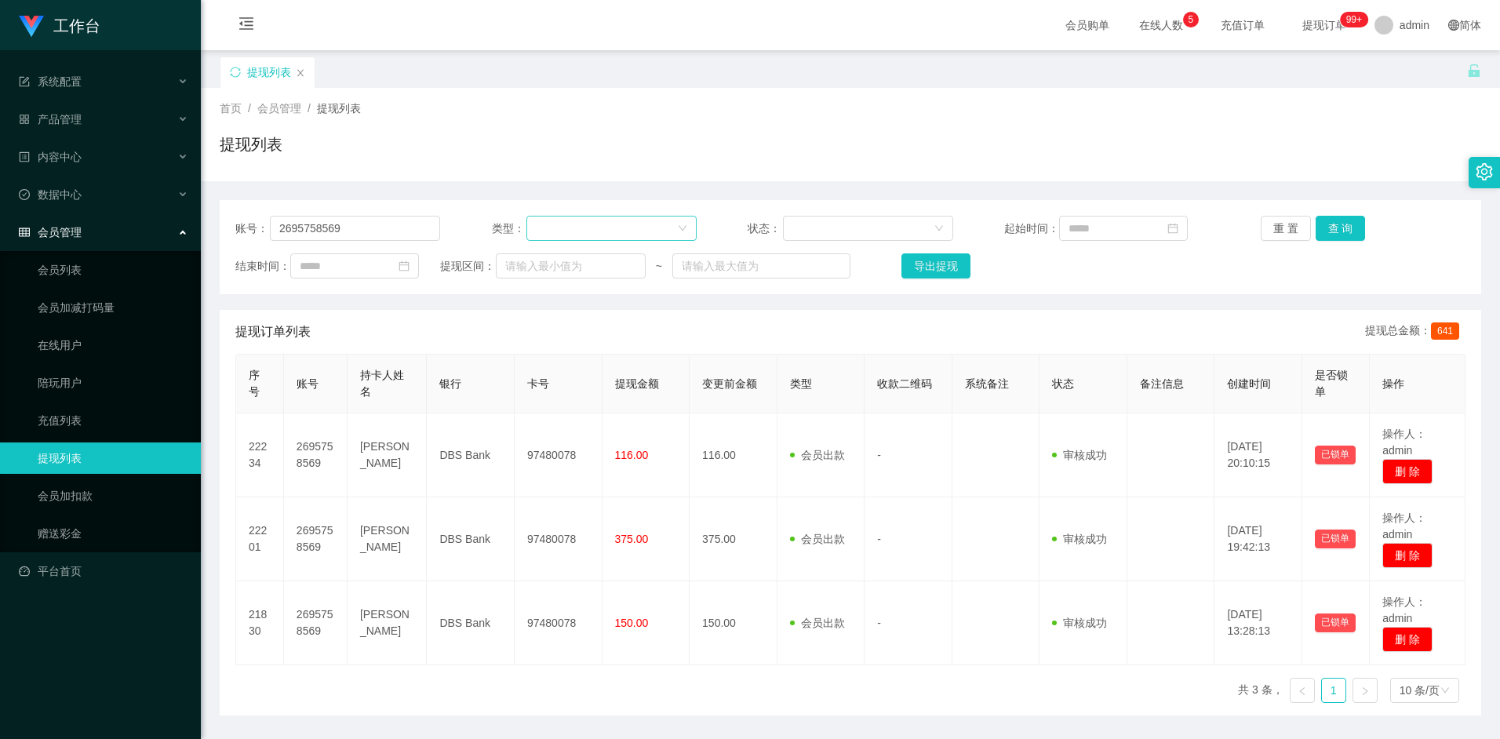
click at [585, 232] on div at bounding box center [606, 228] width 141 height 24
click at [627, 348] on div "提现订单列表 提现总金额： 641" at bounding box center [850, 332] width 1230 height 44
click at [578, 231] on div at bounding box center [606, 228] width 141 height 24
click at [574, 289] on li "会员出款" at bounding box center [609, 284] width 169 height 25
click at [602, 340] on div "提现订单列表 提现总金额： 641" at bounding box center [850, 332] width 1230 height 44
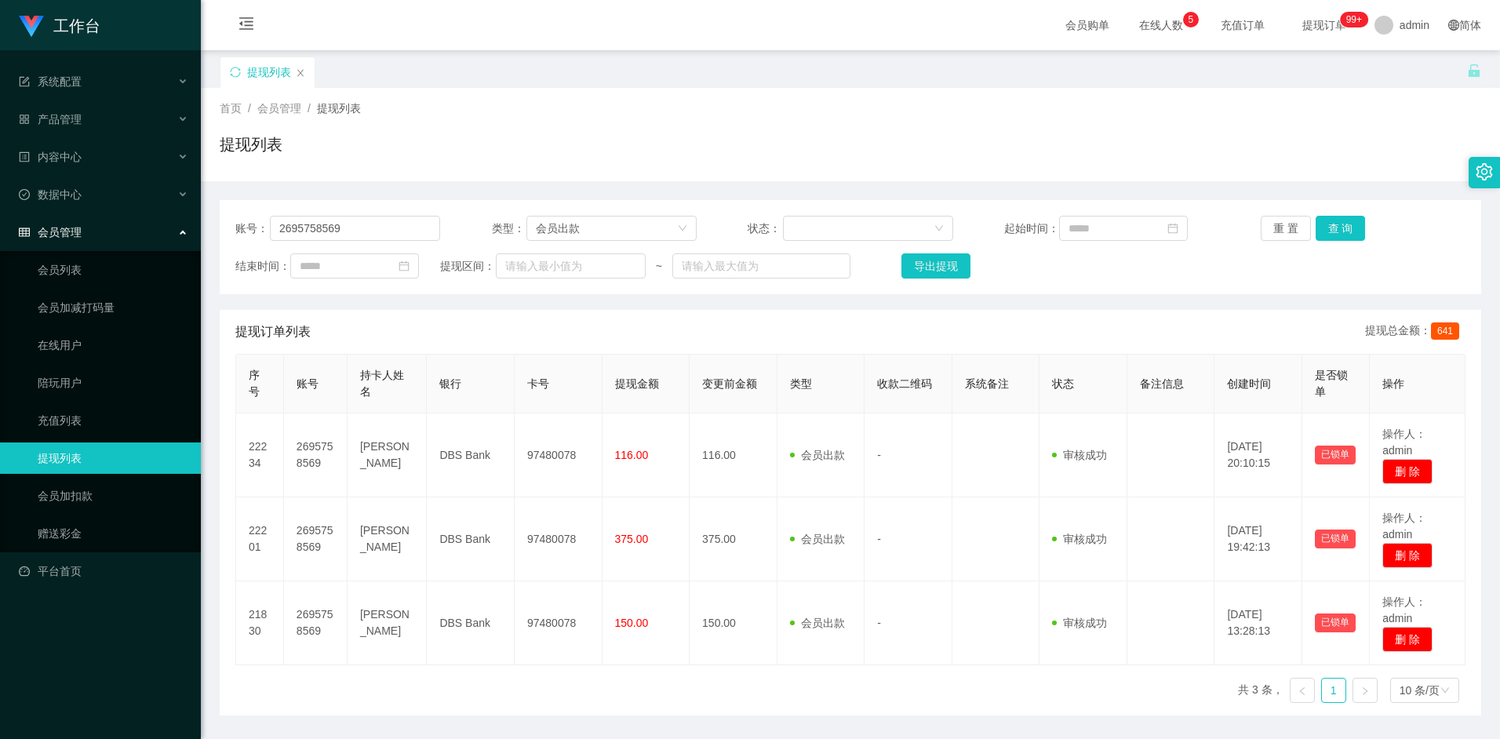
click at [515, 342] on div "提现订单列表 提现总金额： 641" at bounding box center [850, 332] width 1230 height 44
click at [642, 335] on div "提现订单列表 提现总金额： 641" at bounding box center [850, 332] width 1230 height 44
click at [60, 452] on link "提现列表" at bounding box center [113, 457] width 151 height 31
click at [678, 225] on icon "图标: down" at bounding box center [682, 228] width 9 height 9
click at [623, 253] on li "人工取款" at bounding box center [609, 259] width 169 height 25
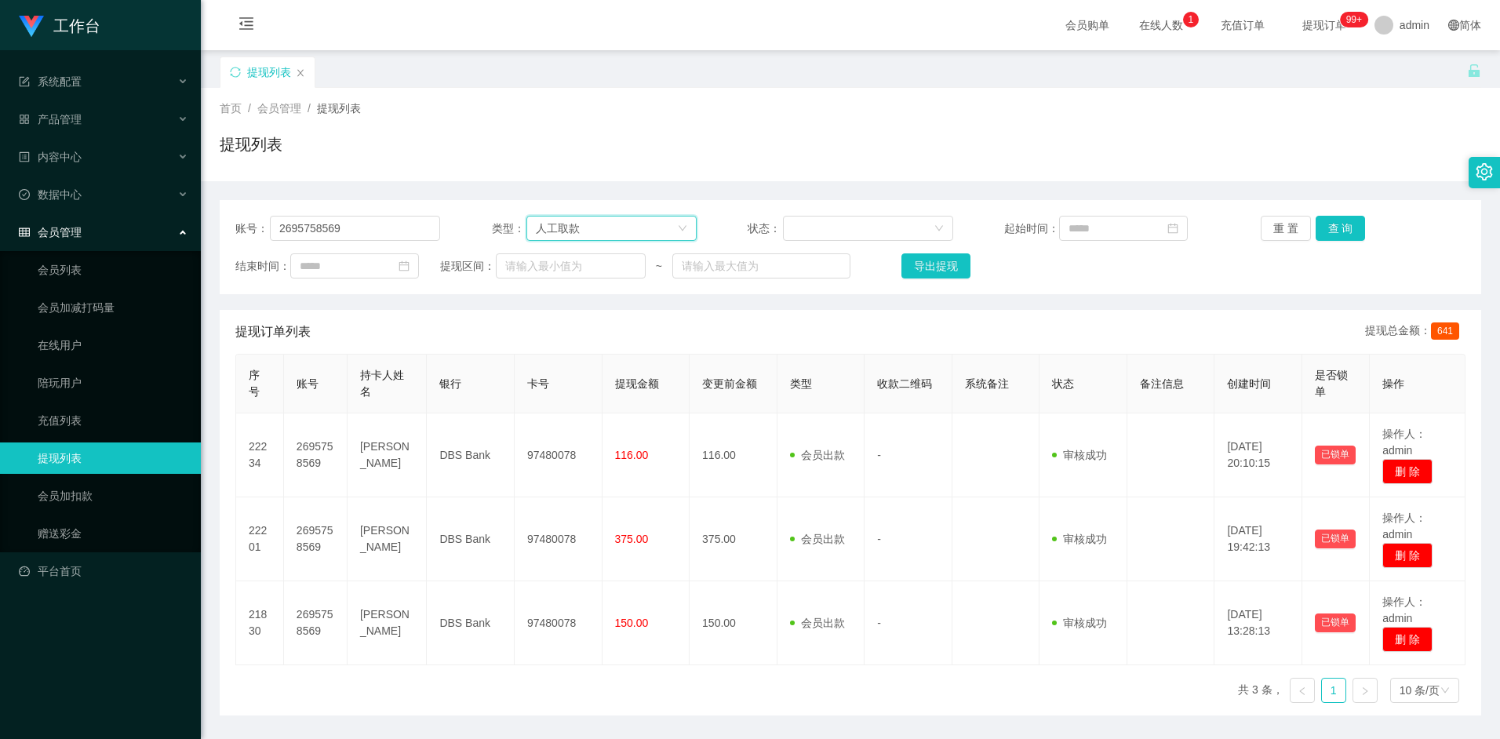
click at [738, 341] on div "提现订单列表 提现总金额： 641" at bounding box center [850, 332] width 1230 height 44
click at [689, 231] on div "人工取款" at bounding box center [611, 228] width 170 height 25
click at [601, 274] on li "会员出款" at bounding box center [609, 284] width 169 height 25
click at [496, 338] on div "提现订单列表 提现总金额： 641" at bounding box center [850, 332] width 1230 height 44
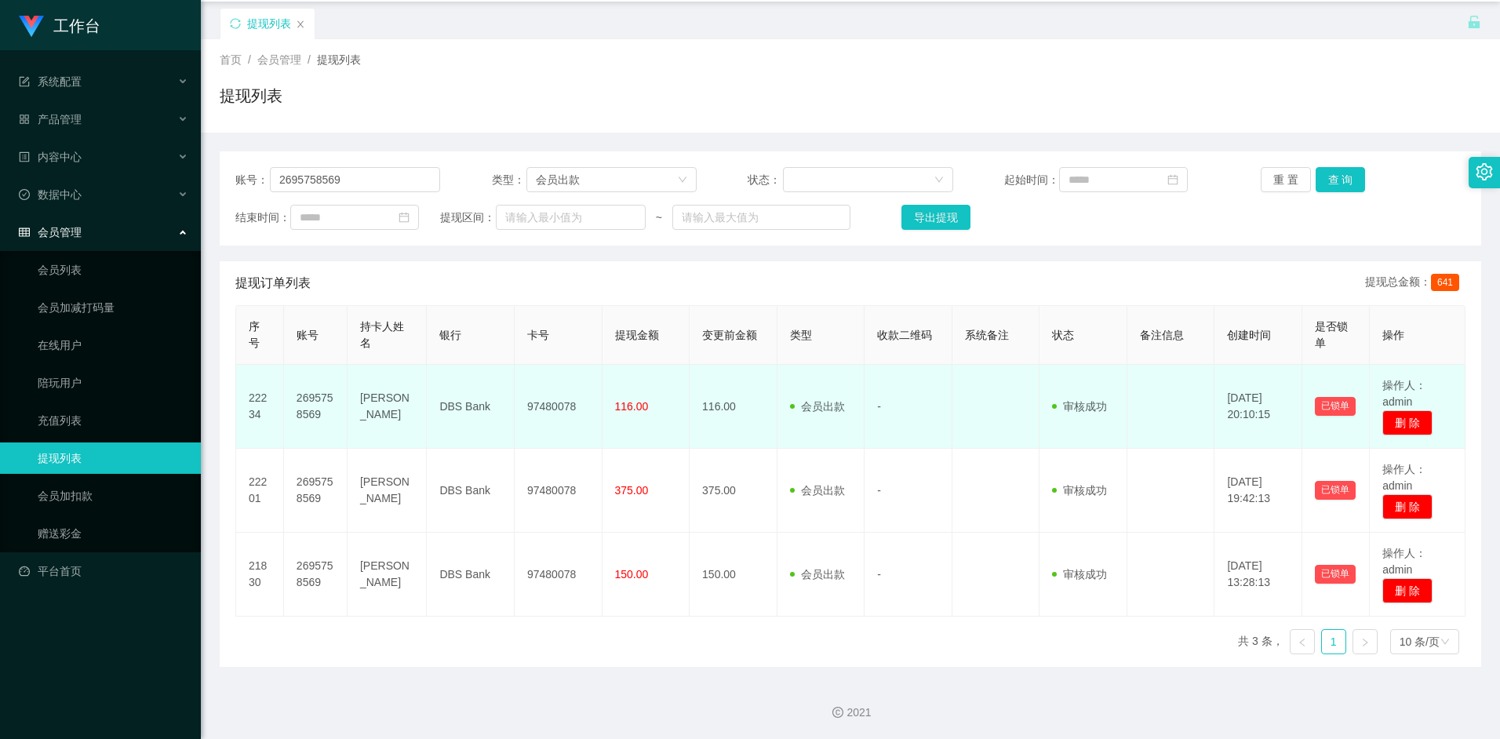
scroll to position [49, 0]
click at [317, 408] on td "2695758569" at bounding box center [316, 406] width 64 height 84
drag, startPoint x: 317, startPoint y: 408, endPoint x: 418, endPoint y: 408, distance: 101.2
click at [405, 405] on td "[PERSON_NAME]" at bounding box center [386, 406] width 79 height 84
click at [448, 406] on td "DBS Bank" at bounding box center [471, 406] width 88 height 84
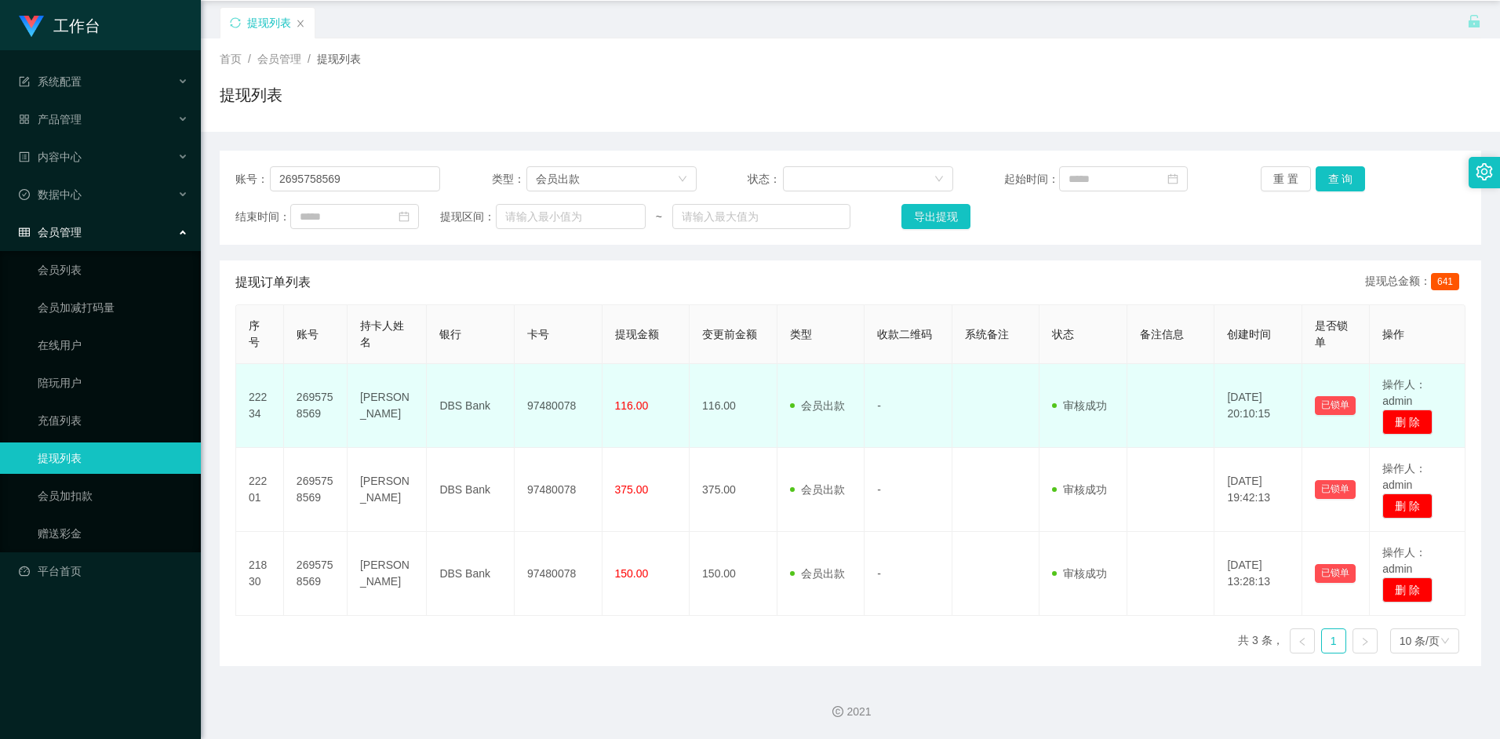
click at [314, 405] on td "2695758569" at bounding box center [316, 406] width 64 height 84
click at [387, 402] on td "[PERSON_NAME]" at bounding box center [386, 406] width 79 height 84
click at [290, 422] on td "2695758569" at bounding box center [316, 406] width 64 height 84
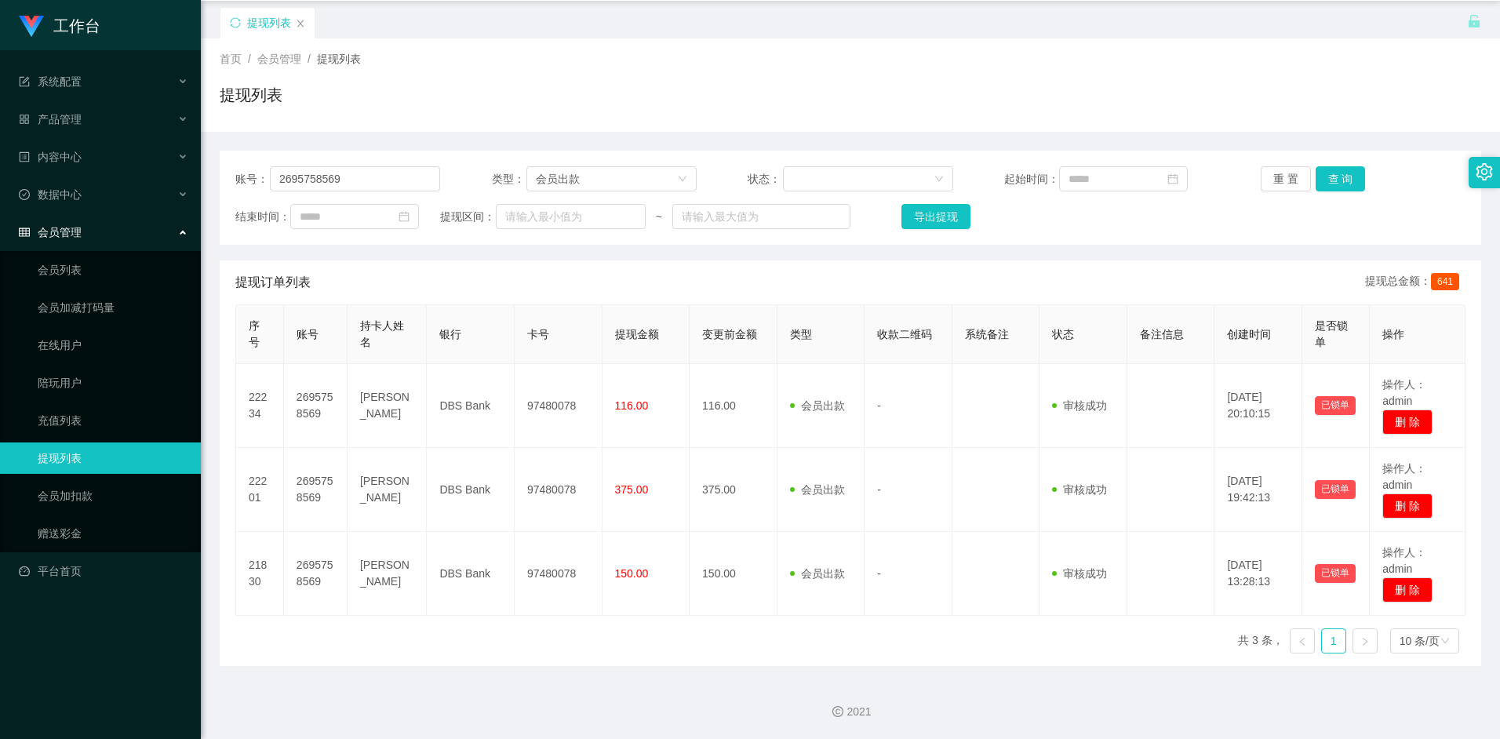
click at [281, 63] on span "会员管理" at bounding box center [279, 59] width 44 height 13
click at [289, 60] on span "会员管理" at bounding box center [279, 59] width 44 height 13
click at [85, 269] on link "会员列表" at bounding box center [113, 269] width 151 height 31
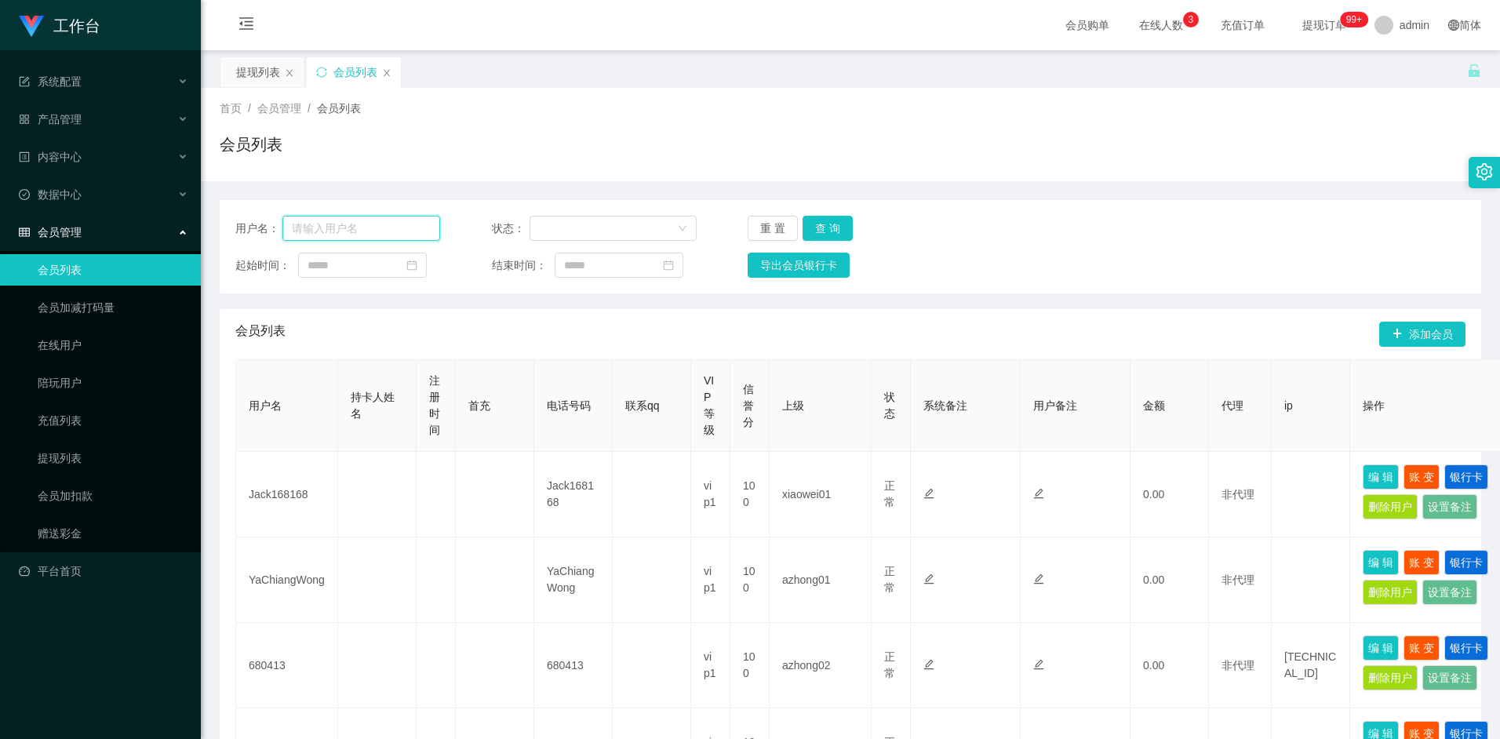
click at [355, 231] on input "text" at bounding box center [361, 228] width 158 height 25
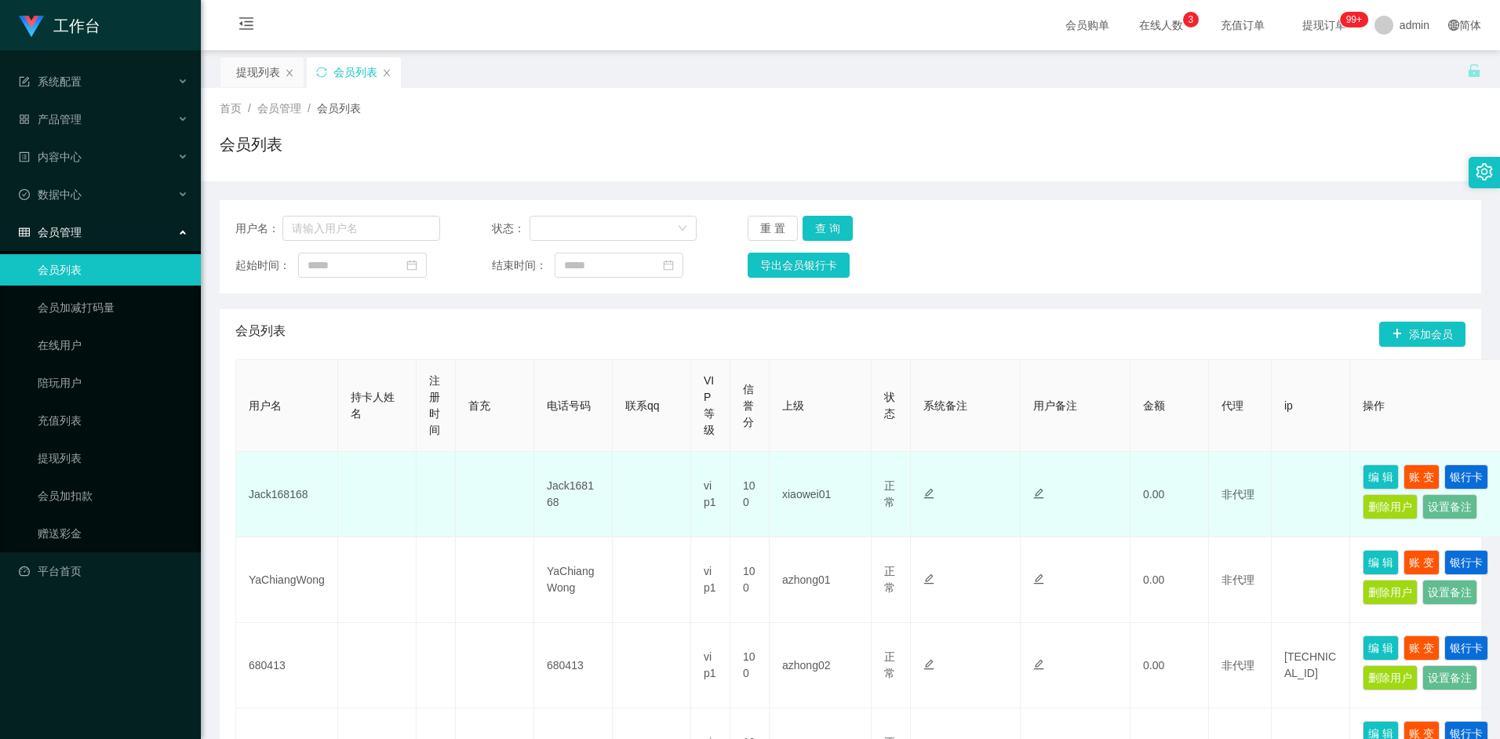
click at [816, 499] on td "xiaowei01" at bounding box center [820, 494] width 102 height 85
click at [802, 506] on td "xiaowei01" at bounding box center [820, 494] width 102 height 85
click at [802, 498] on td "xiaowei01" at bounding box center [820, 494] width 102 height 85
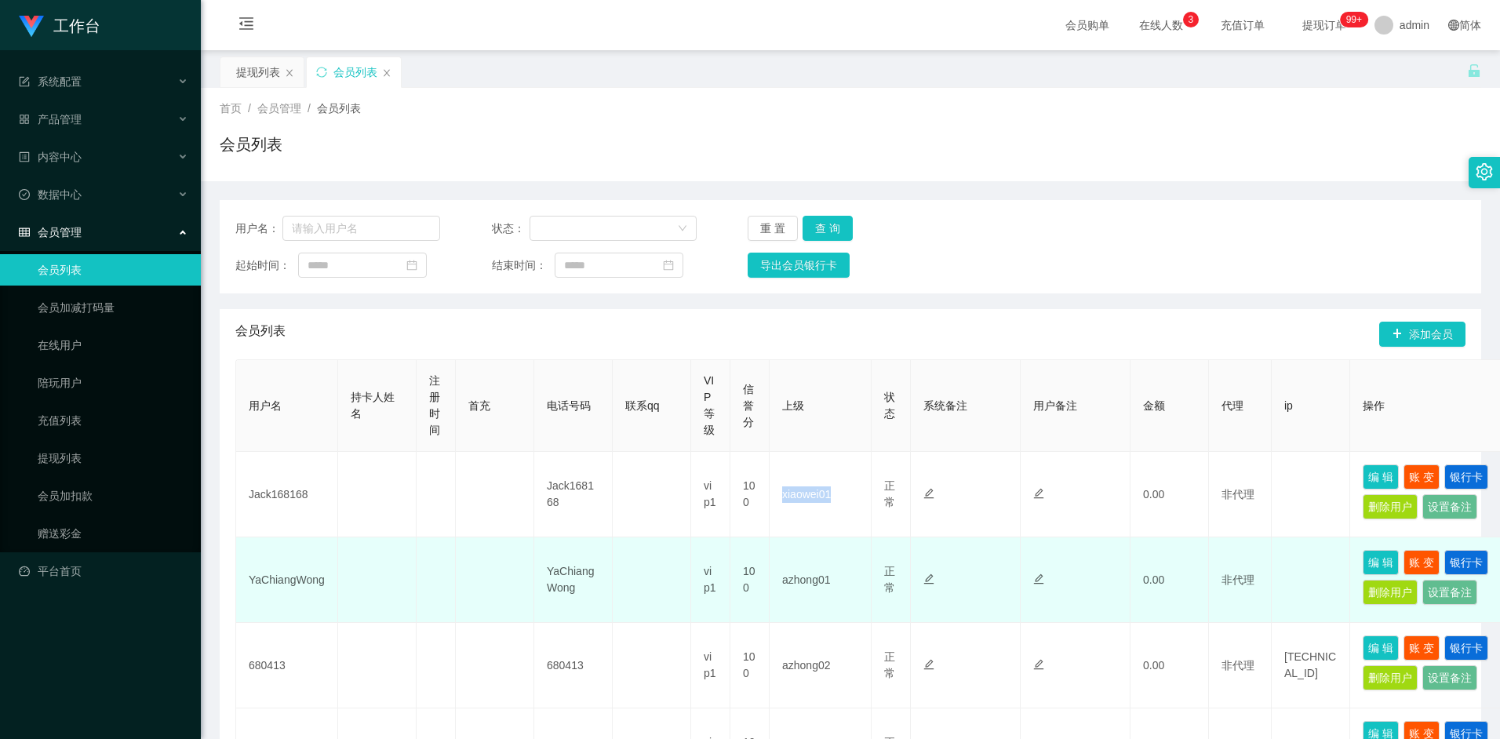
copy td "xiaowei01"
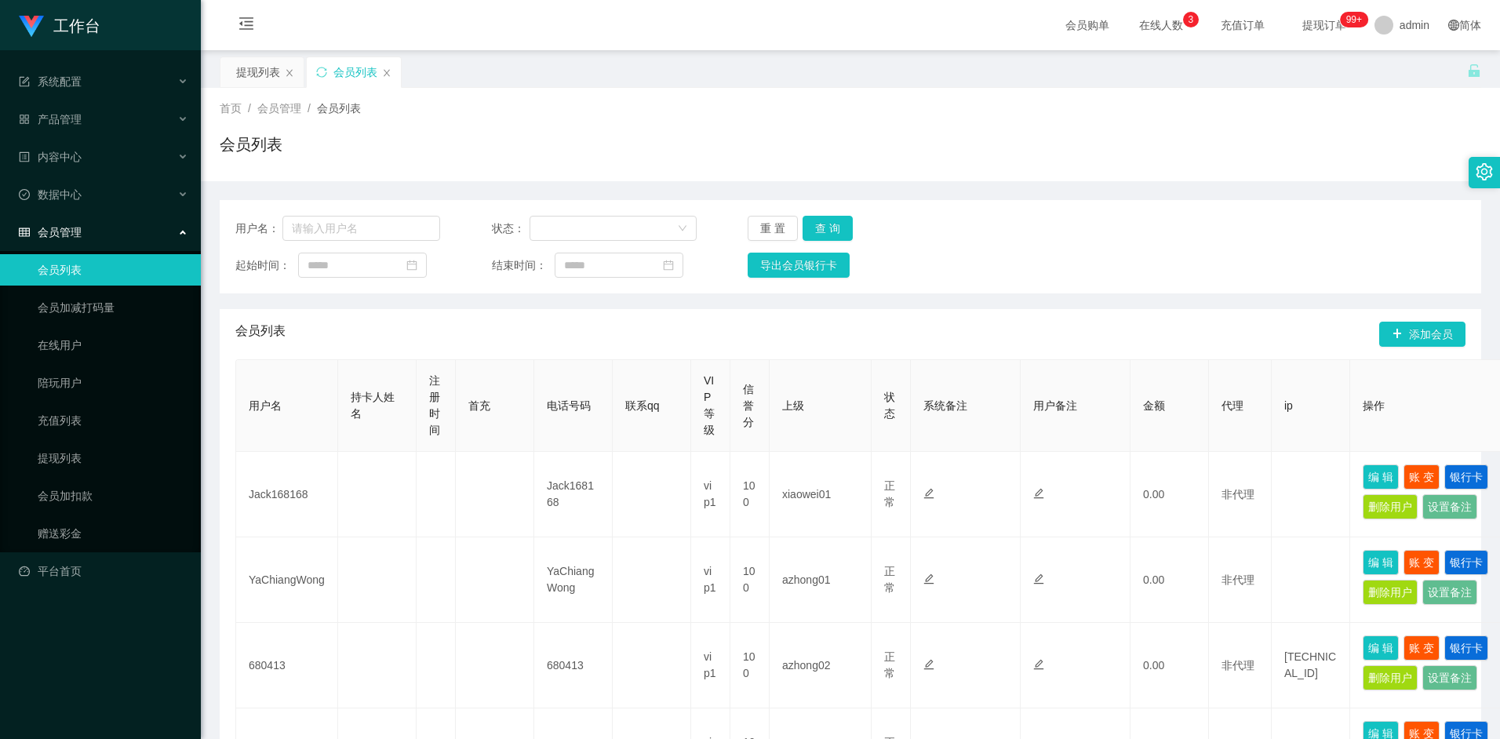
click at [584, 334] on div "会员列表 添加会员" at bounding box center [850, 334] width 1230 height 50
click at [61, 448] on link "提现列表" at bounding box center [113, 457] width 151 height 31
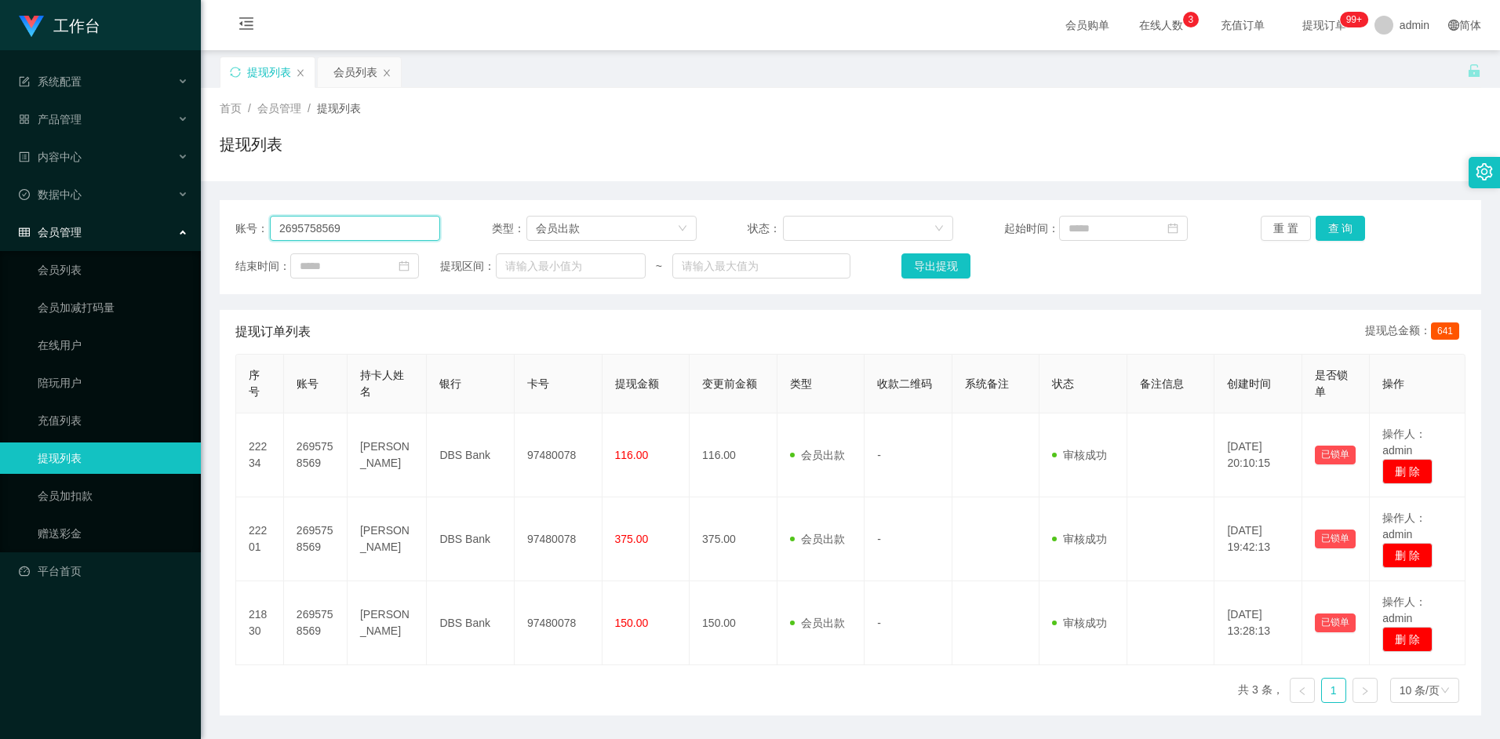
click at [382, 231] on input "2695758569" at bounding box center [355, 228] width 170 height 25
paste input "xiaowei01"
type input "xiaowei01"
click at [1337, 225] on button "查 询" at bounding box center [1340, 228] width 50 height 25
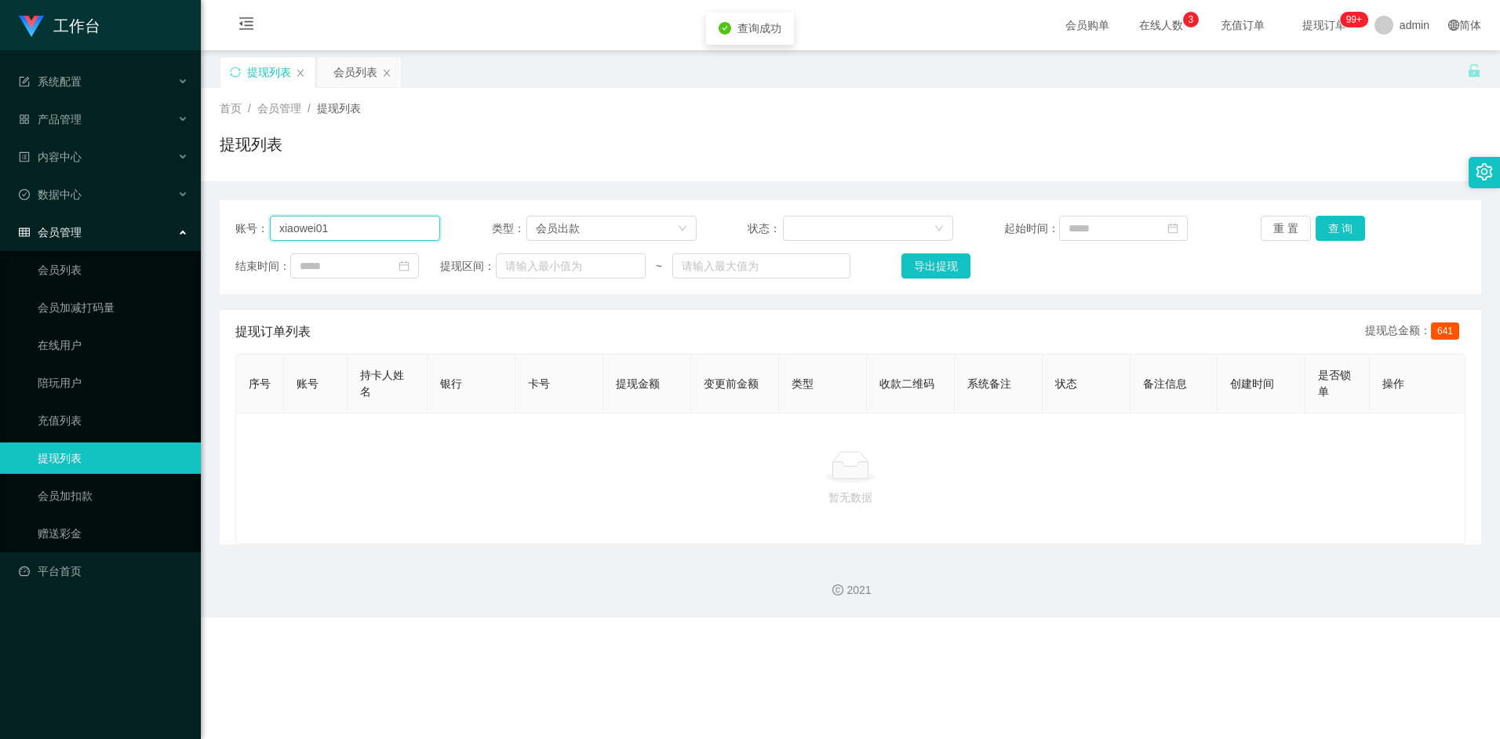
drag, startPoint x: 385, startPoint y: 229, endPoint x: 249, endPoint y: 224, distance: 135.8
click at [250, 224] on div "账号： xiaowei01" at bounding box center [337, 228] width 205 height 25
click at [511, 356] on th "银行" at bounding box center [471, 384] width 88 height 59
